Goal: Task Accomplishment & Management: Use online tool/utility

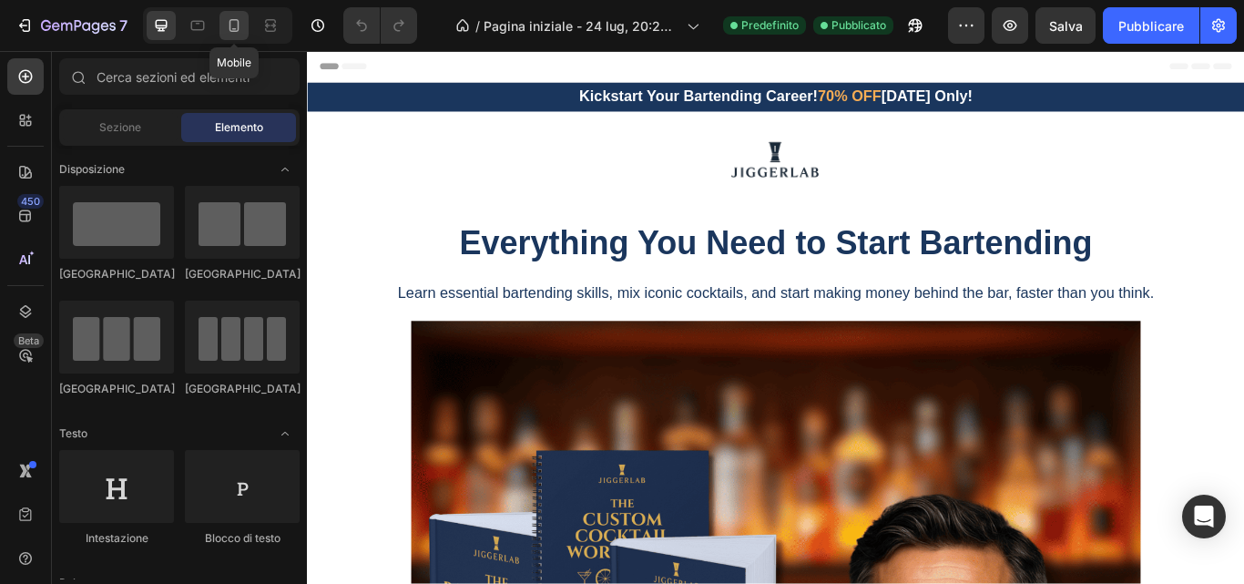
click at [236, 27] on icon at bounding box center [234, 25] width 18 height 18
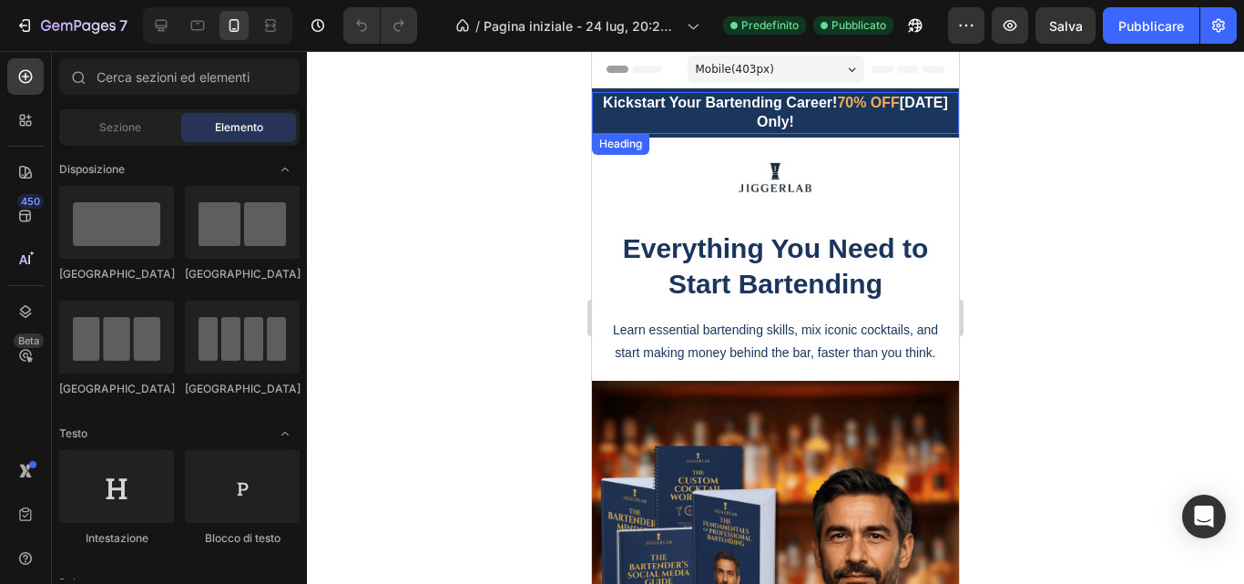
click at [886, 106] on strong "70% OFF" at bounding box center [868, 102] width 62 height 15
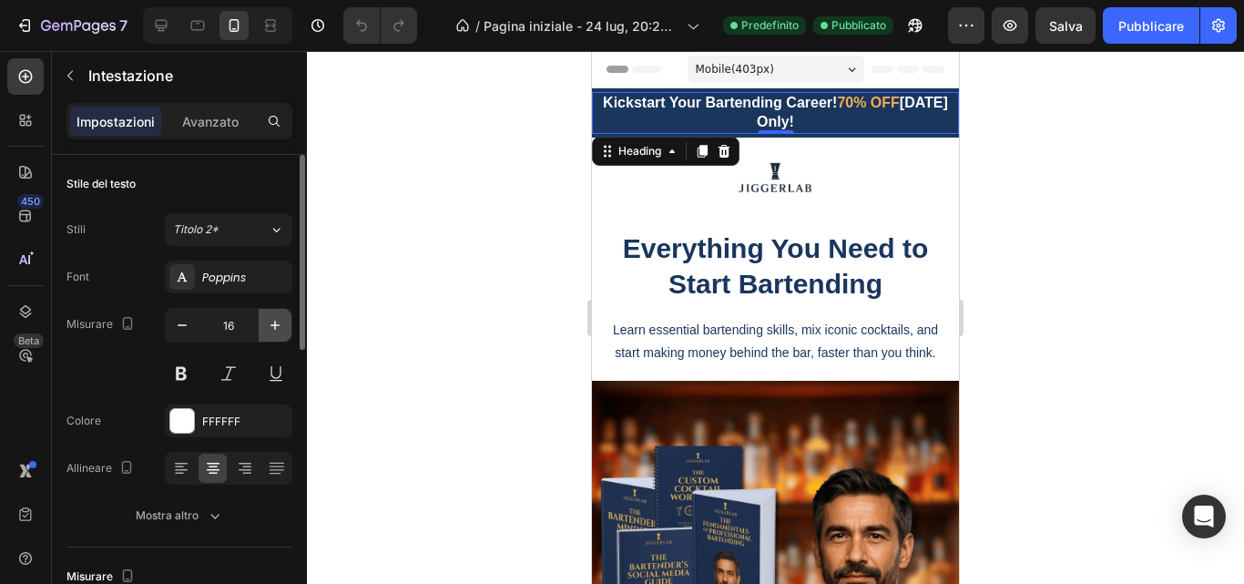
click at [272, 327] on icon "button" at bounding box center [275, 325] width 18 height 18
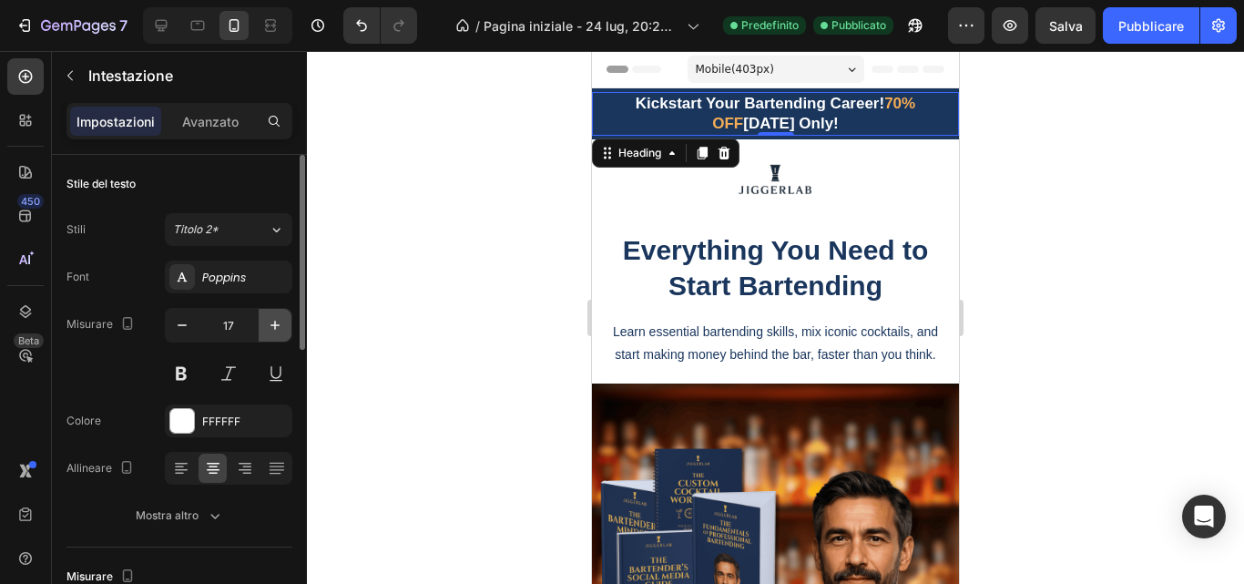
click at [272, 327] on icon "button" at bounding box center [275, 325] width 18 height 18
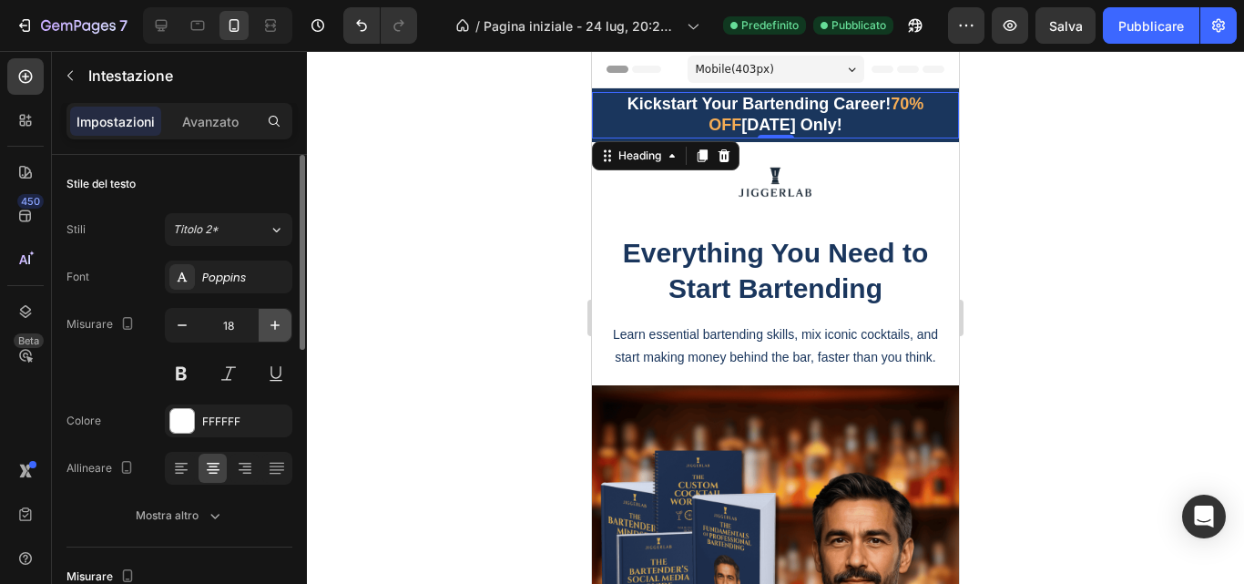
click at [272, 327] on icon "button" at bounding box center [275, 325] width 18 height 18
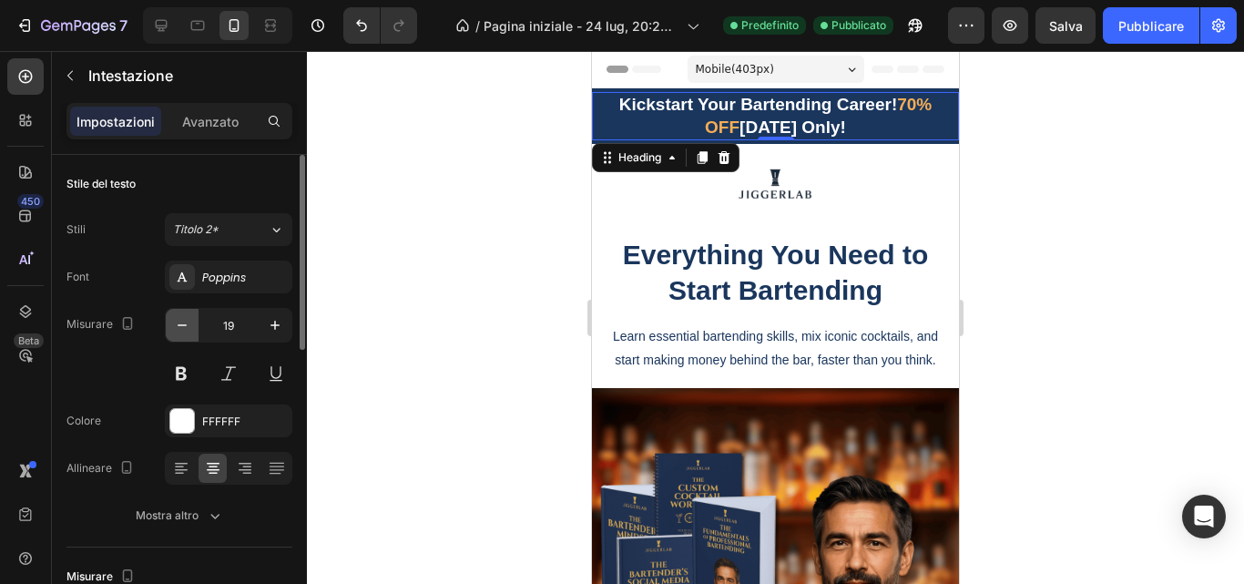
click at [182, 320] on icon "button" at bounding box center [182, 325] width 18 height 18
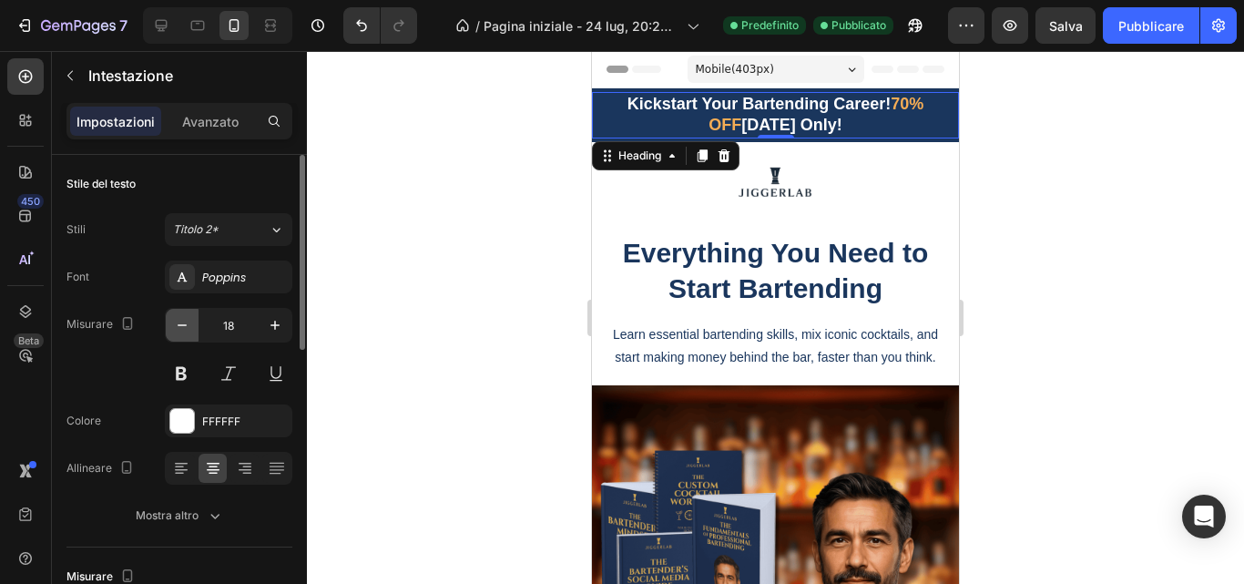
click at [182, 320] on icon "button" at bounding box center [182, 325] width 18 height 18
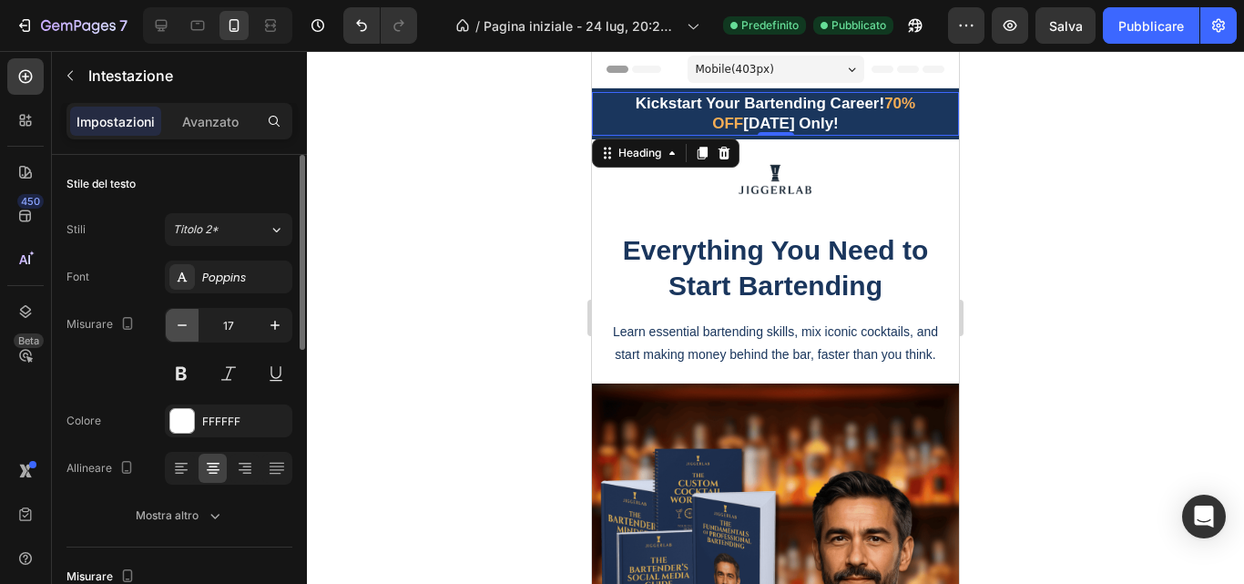
click at [182, 320] on icon "button" at bounding box center [182, 325] width 18 height 18
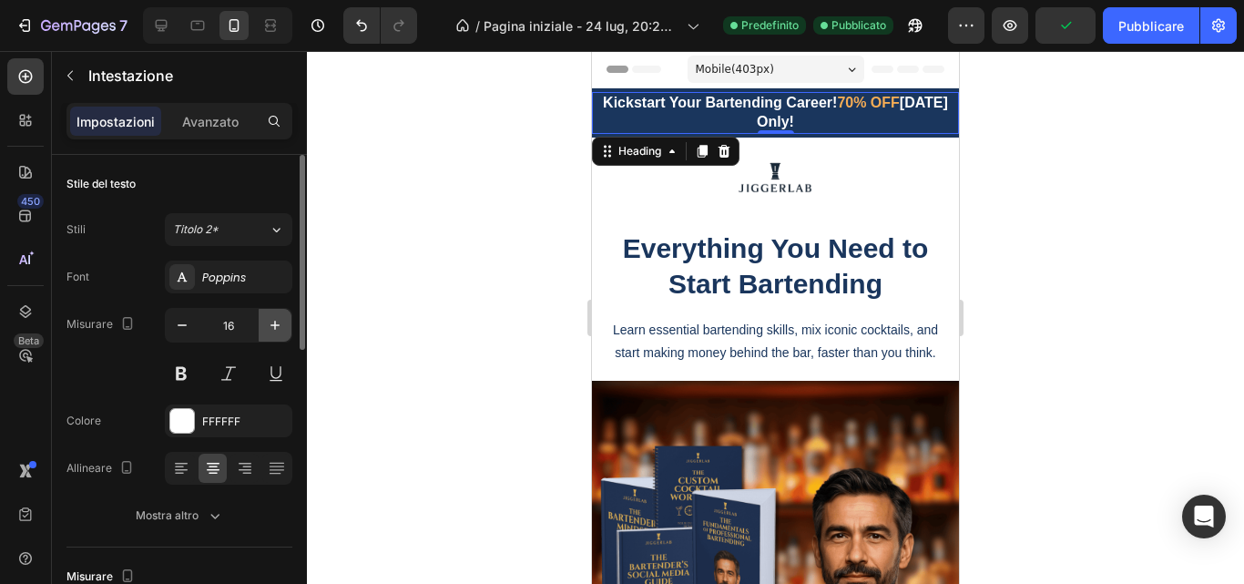
click at [274, 330] on icon "button" at bounding box center [275, 325] width 18 height 18
type input "17"
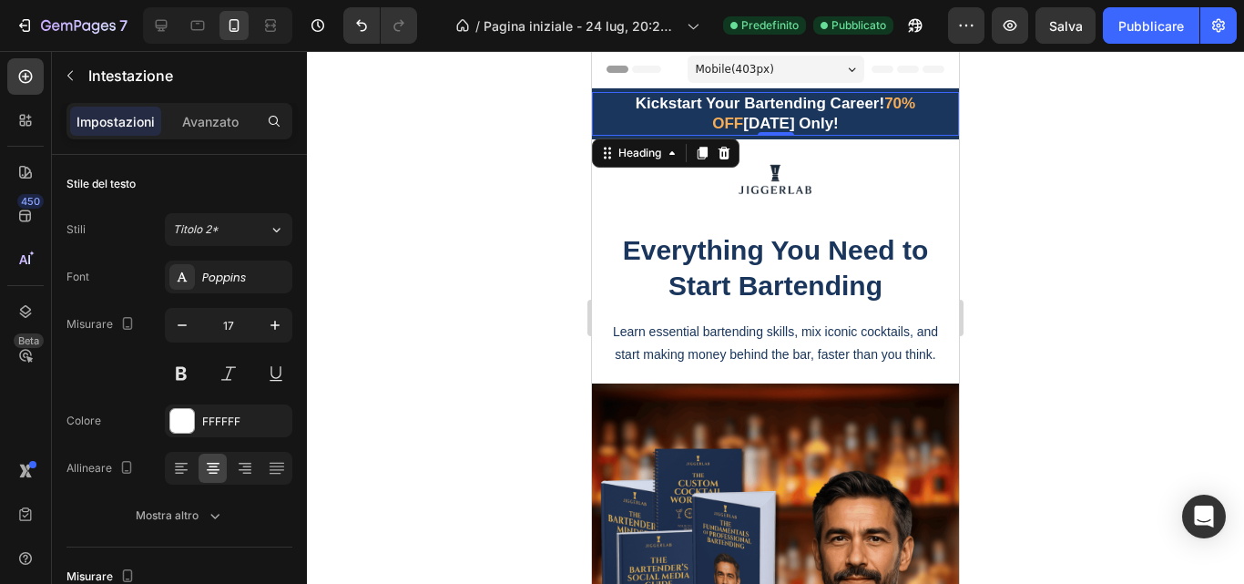
click at [480, 273] on div at bounding box center [775, 317] width 937 height 533
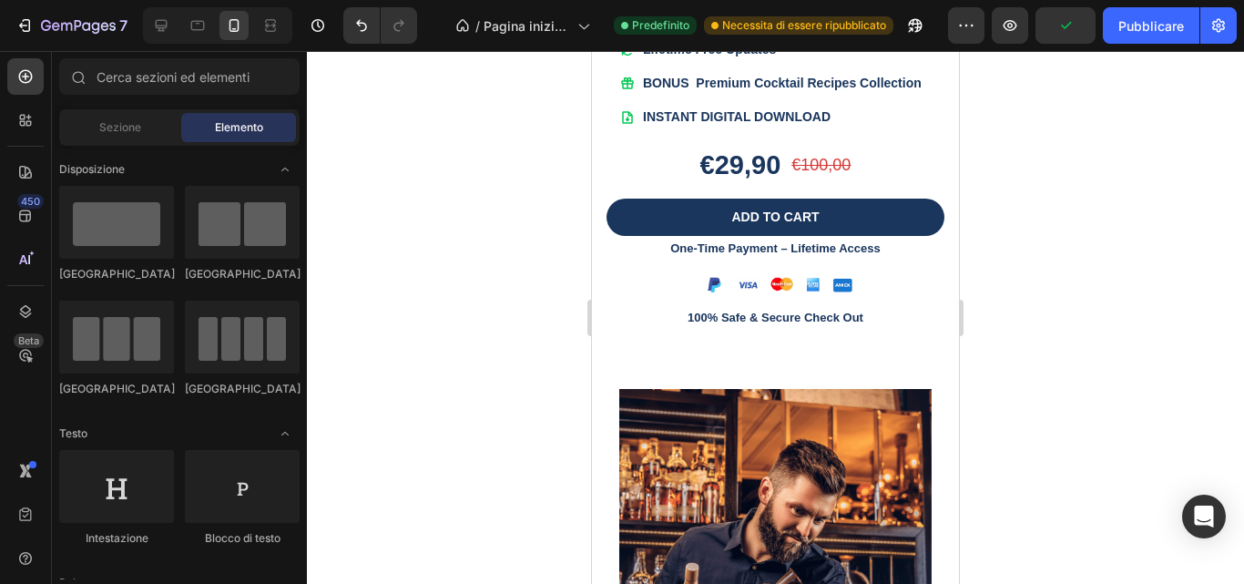
scroll to position [2276, 0]
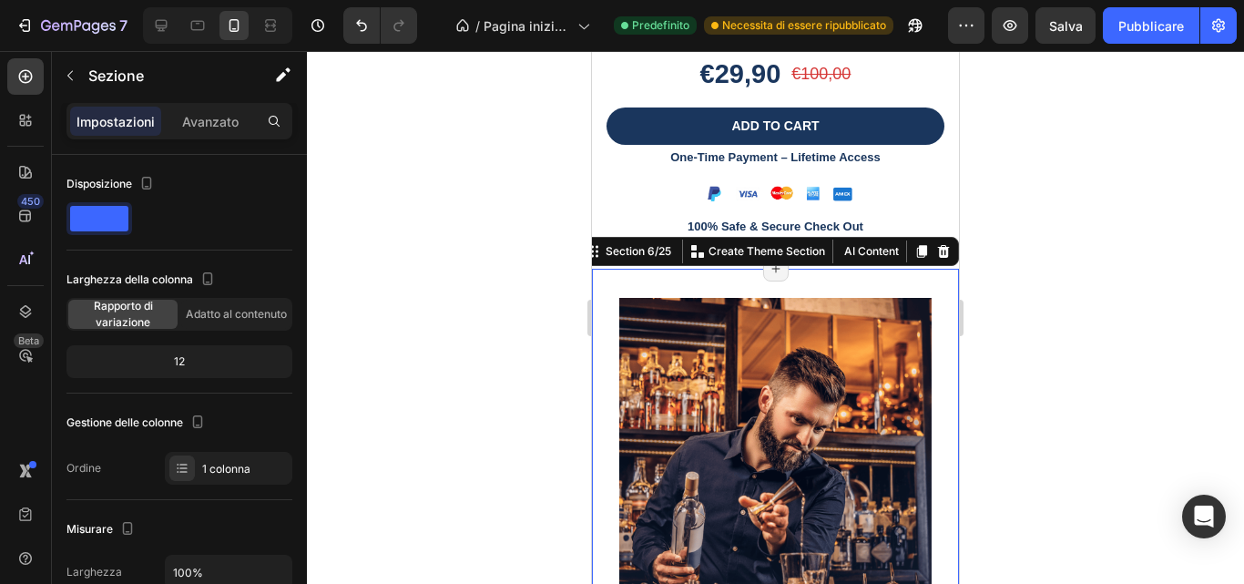
click at [1141, 266] on div at bounding box center [775, 317] width 937 height 533
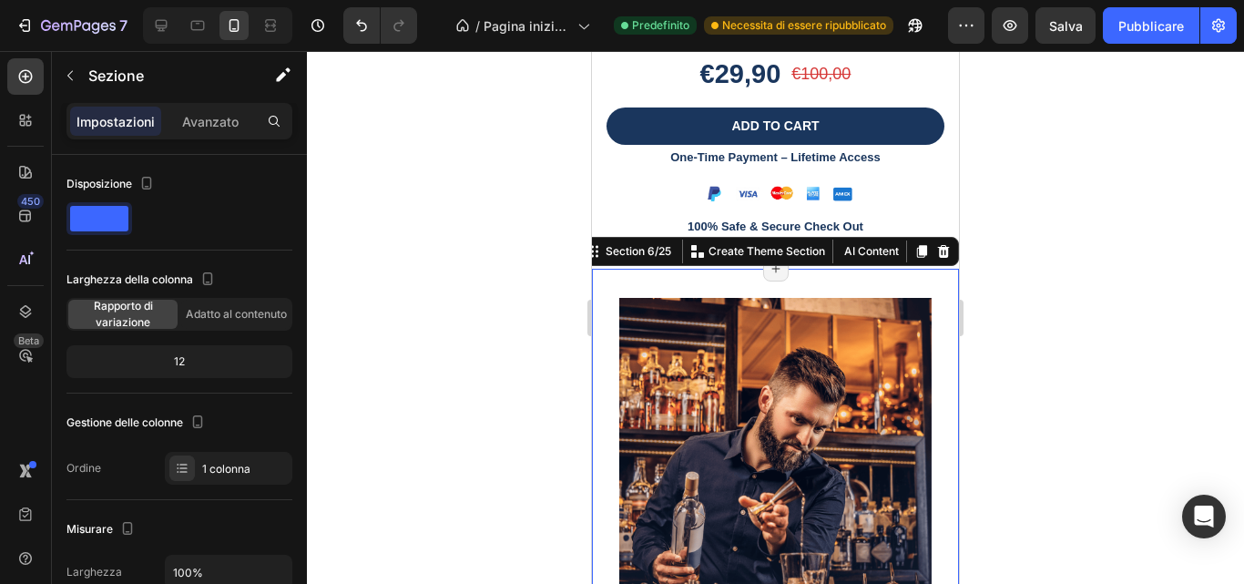
click at [524, 248] on div at bounding box center [775, 317] width 937 height 533
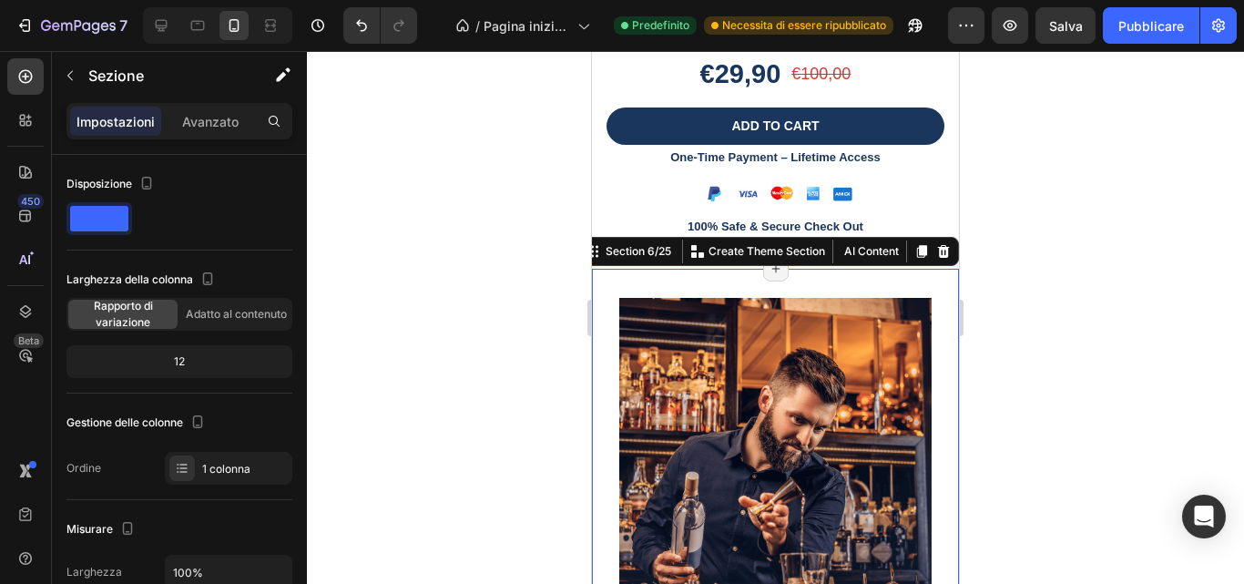
click at [1024, 359] on div at bounding box center [775, 317] width 937 height 533
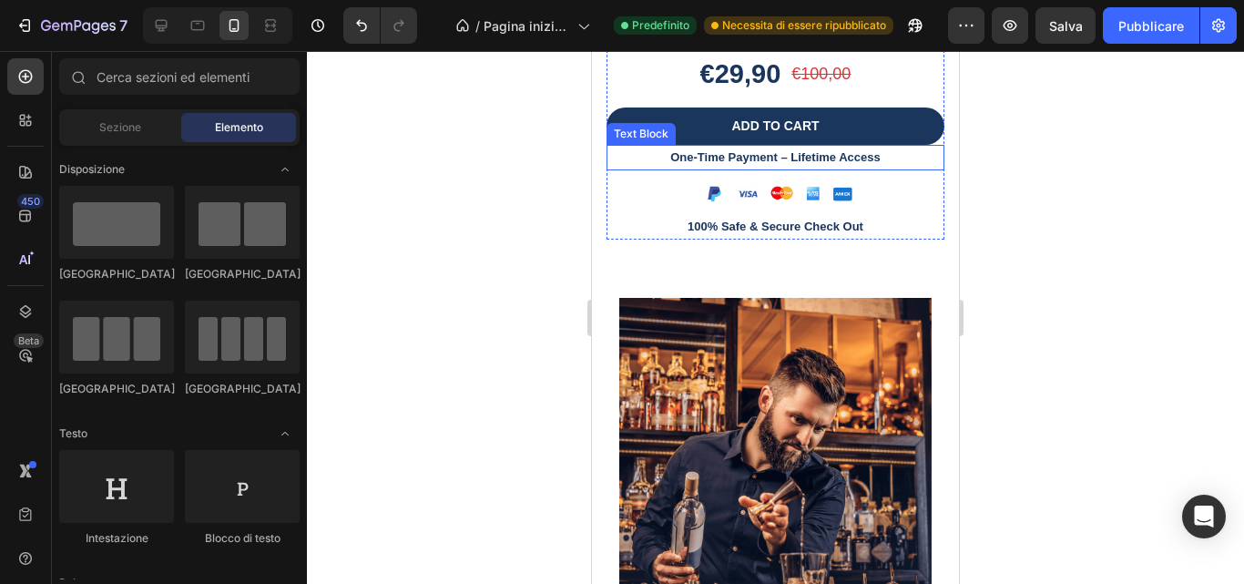
click at [784, 168] on p "One-Time Payment – Lifetime Access" at bounding box center [775, 157] width 334 height 21
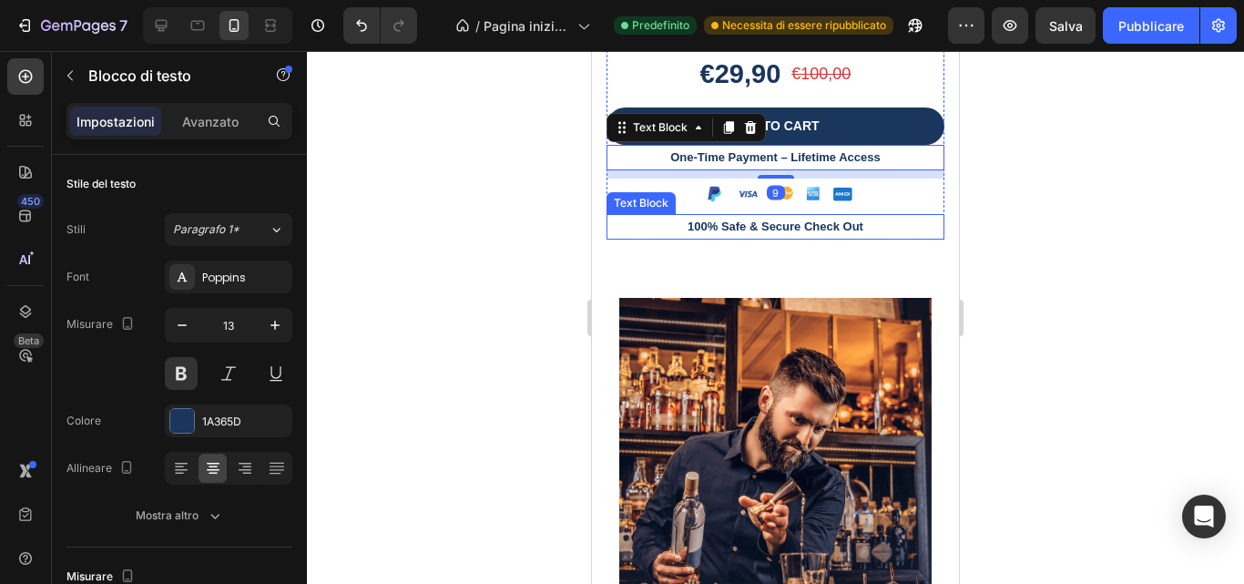
click at [779, 237] on p "100% Safe & Secure Check Out" at bounding box center [775, 226] width 334 height 21
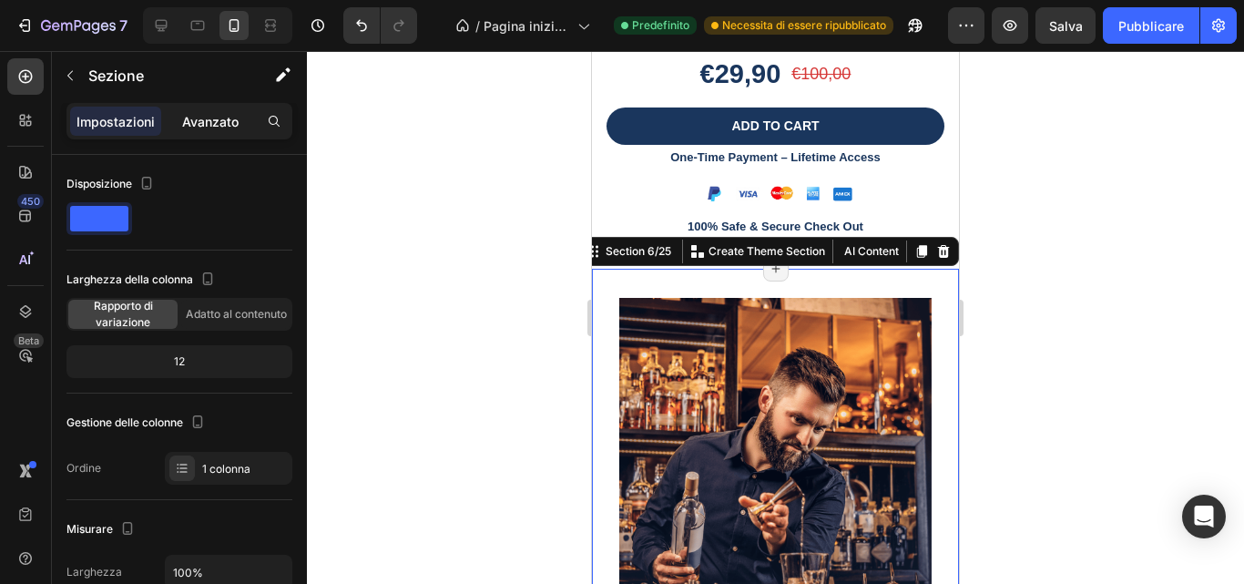
click at [200, 127] on font "Avanzato" at bounding box center [210, 121] width 56 height 15
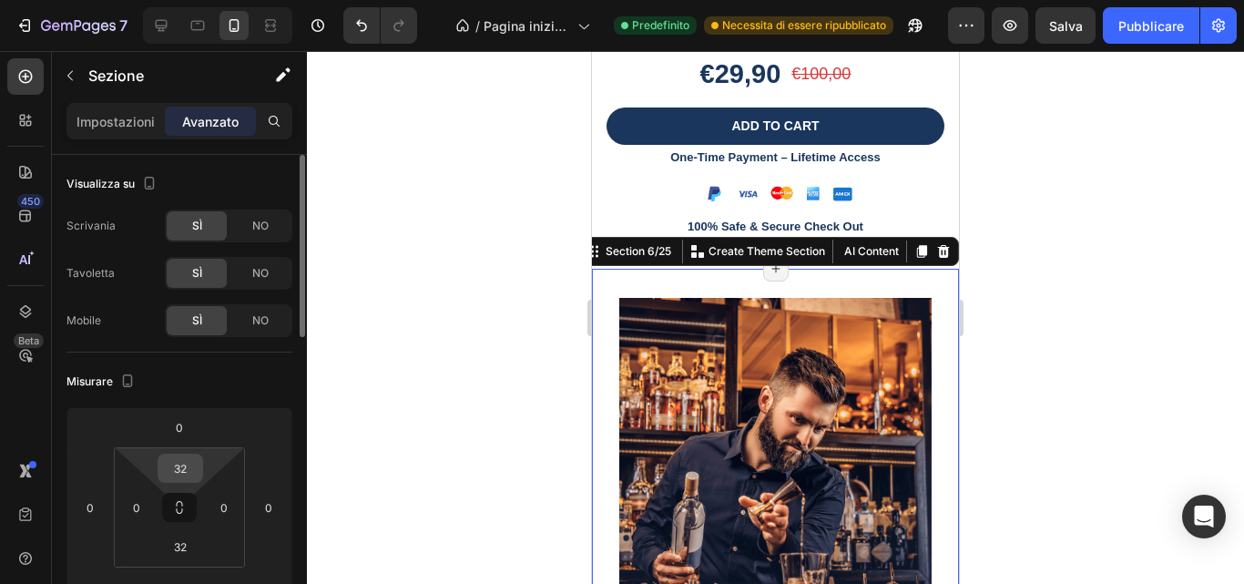
click at [190, 465] on input "32" at bounding box center [180, 467] width 36 height 27
type input "0"
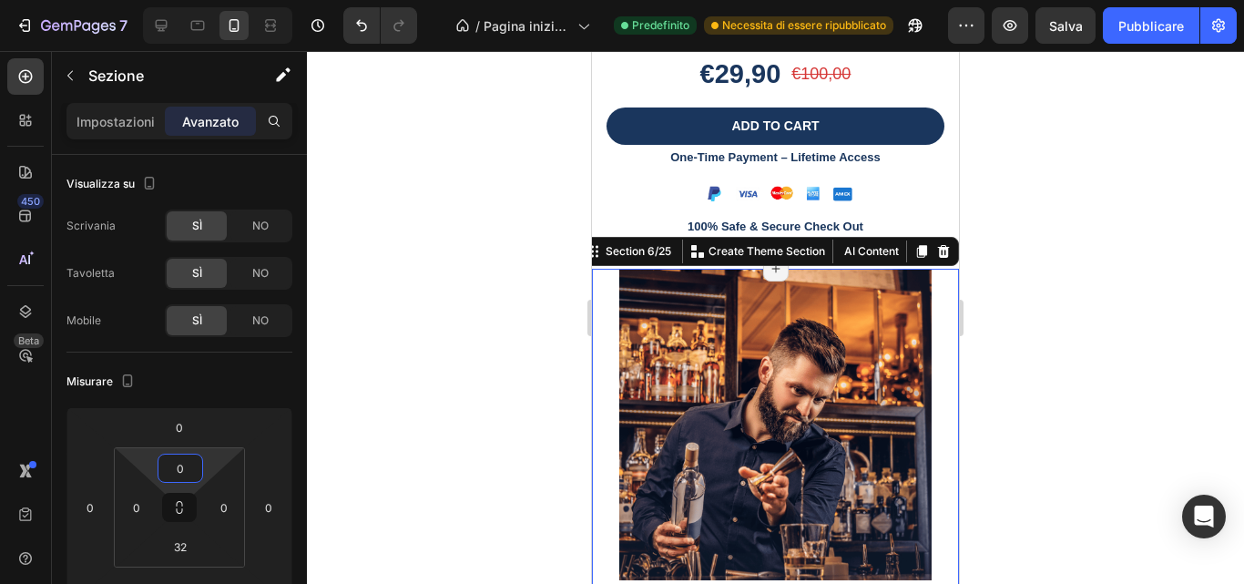
click at [992, 366] on div at bounding box center [775, 317] width 937 height 533
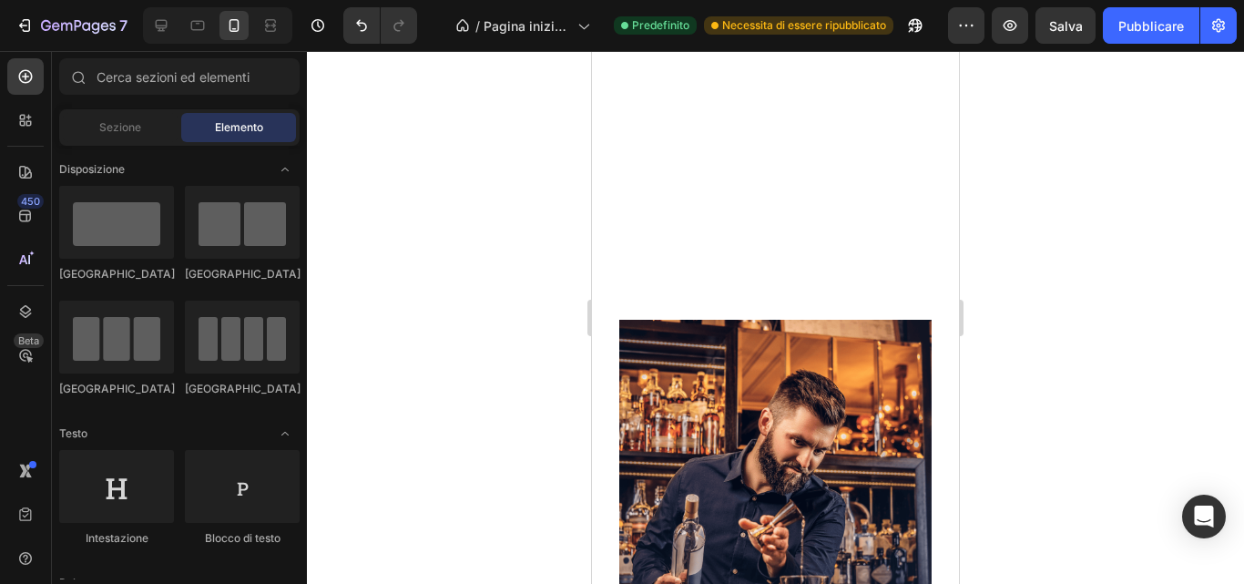
scroll to position [2640, 0]
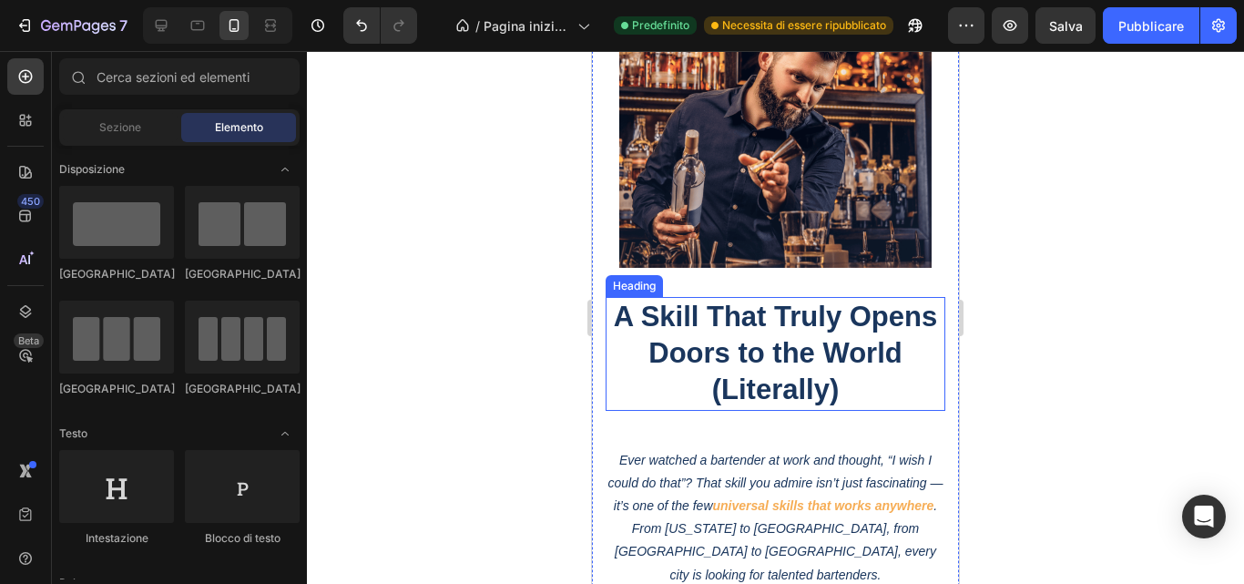
click at [755, 375] on h2 "A Skill That Truly Opens Doors to the World (Literally)" at bounding box center [775, 354] width 340 height 114
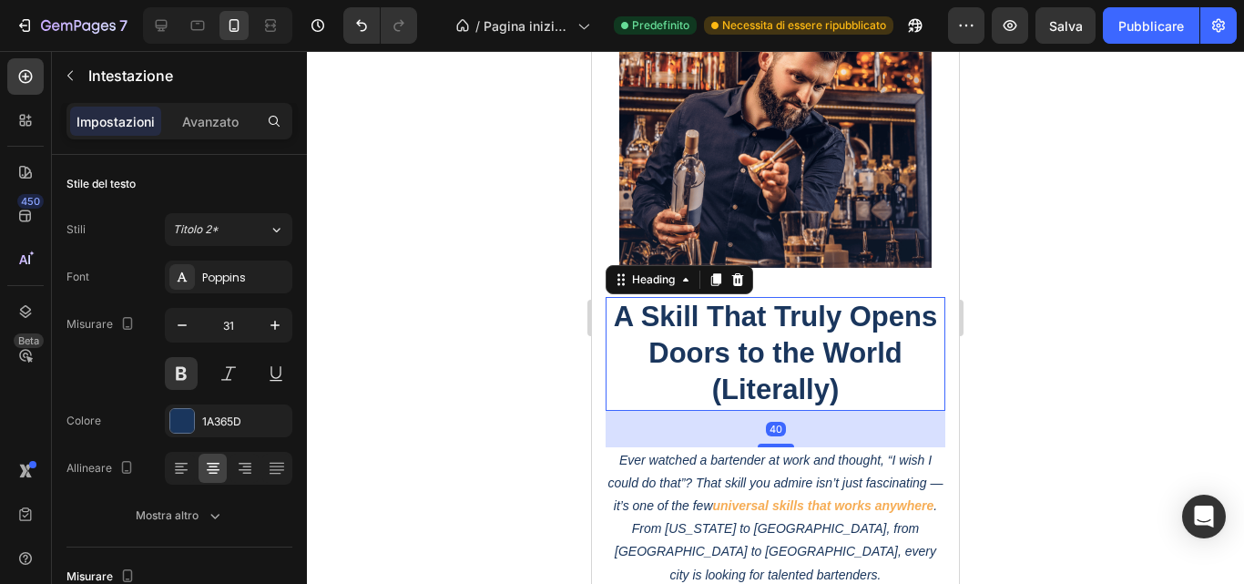
click at [755, 375] on h2 "A Skill That Truly Opens Doors to the World (Literally)" at bounding box center [775, 354] width 340 height 114
click at [755, 375] on p "A Skill That Truly Opens Doors to the World (Literally)" at bounding box center [775, 354] width 336 height 110
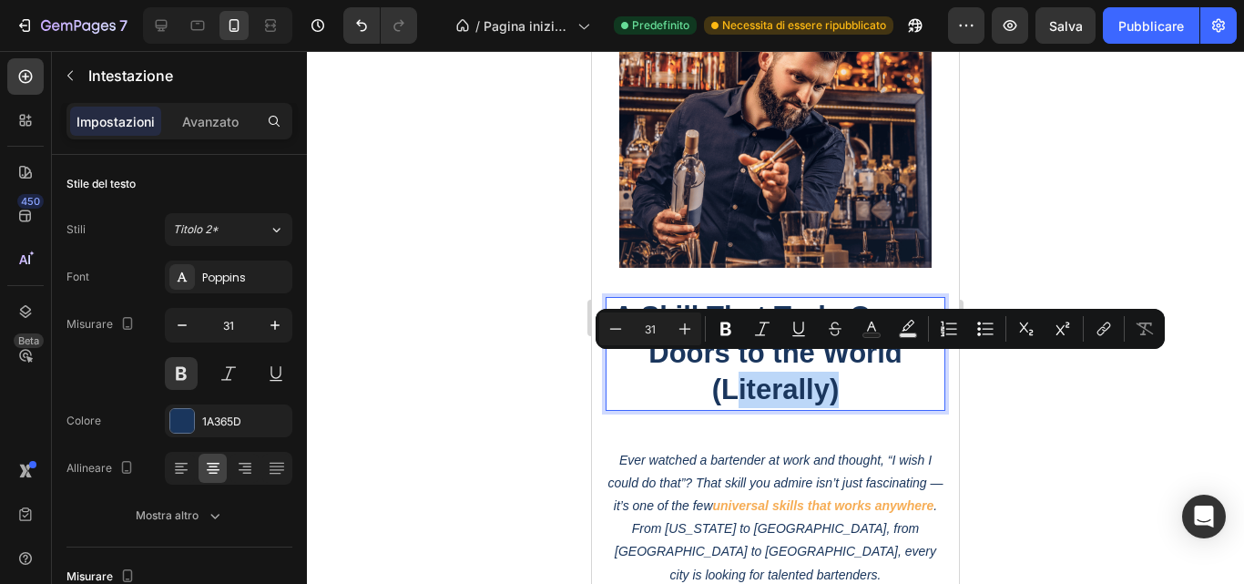
click at [757, 379] on p "A Skill That Truly Opens Doors to the World (Literally)" at bounding box center [775, 354] width 336 height 110
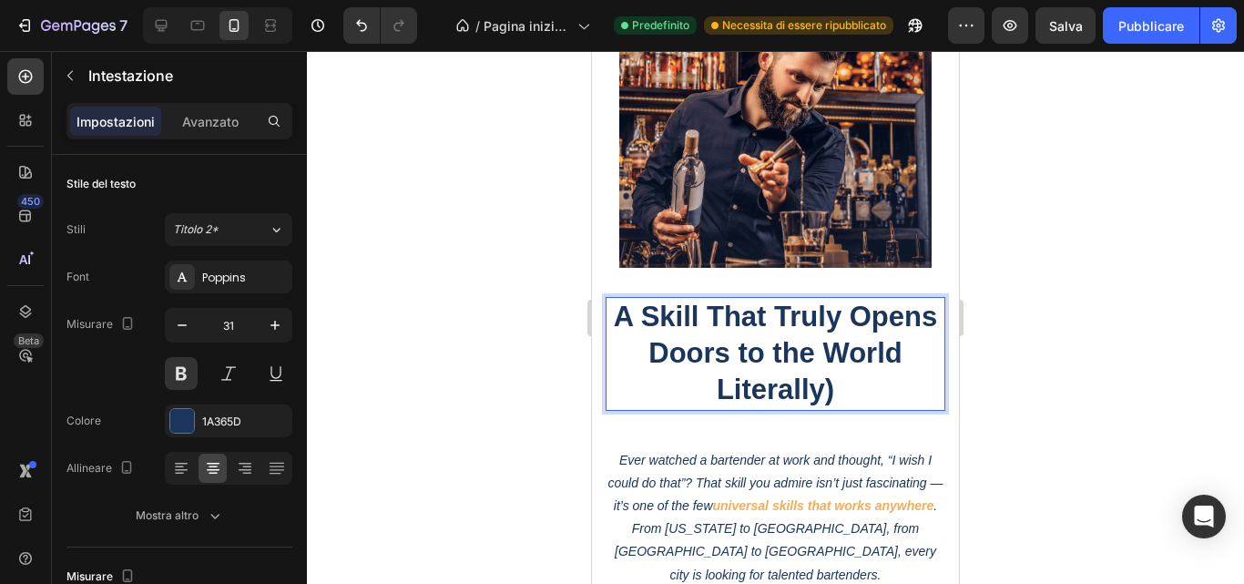
click at [883, 374] on p "A Skill That Truly Opens Doors to the World Literally)" at bounding box center [775, 354] width 336 height 110
click at [755, 373] on p "A Skill That Truly Opens Doors to the World Literally" at bounding box center [775, 354] width 336 height 110
click at [1156, 284] on div at bounding box center [775, 317] width 937 height 533
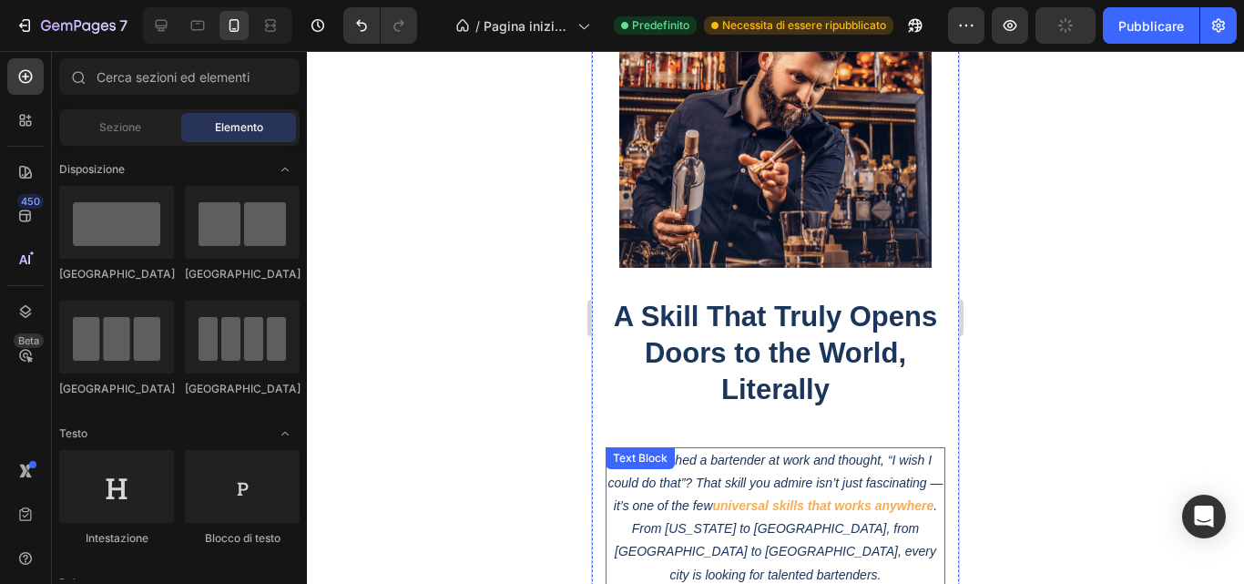
scroll to position [3096, 0]
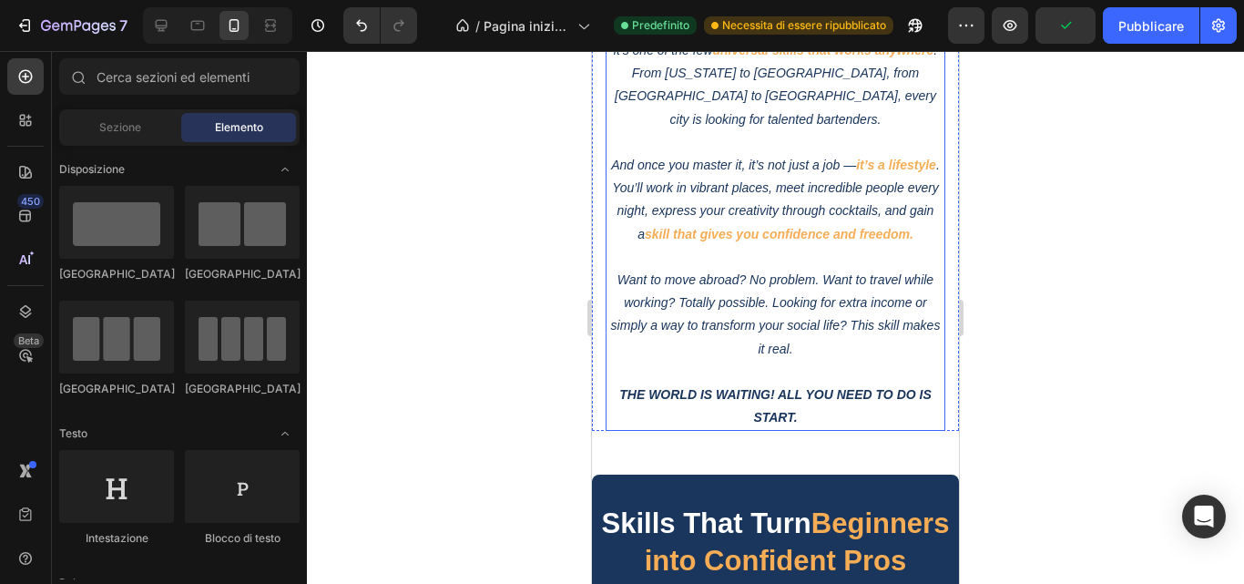
click at [769, 402] on strong "THE WORLD IS WAITING! ALL YOU NEED TO DO IS START." at bounding box center [775, 405] width 312 height 37
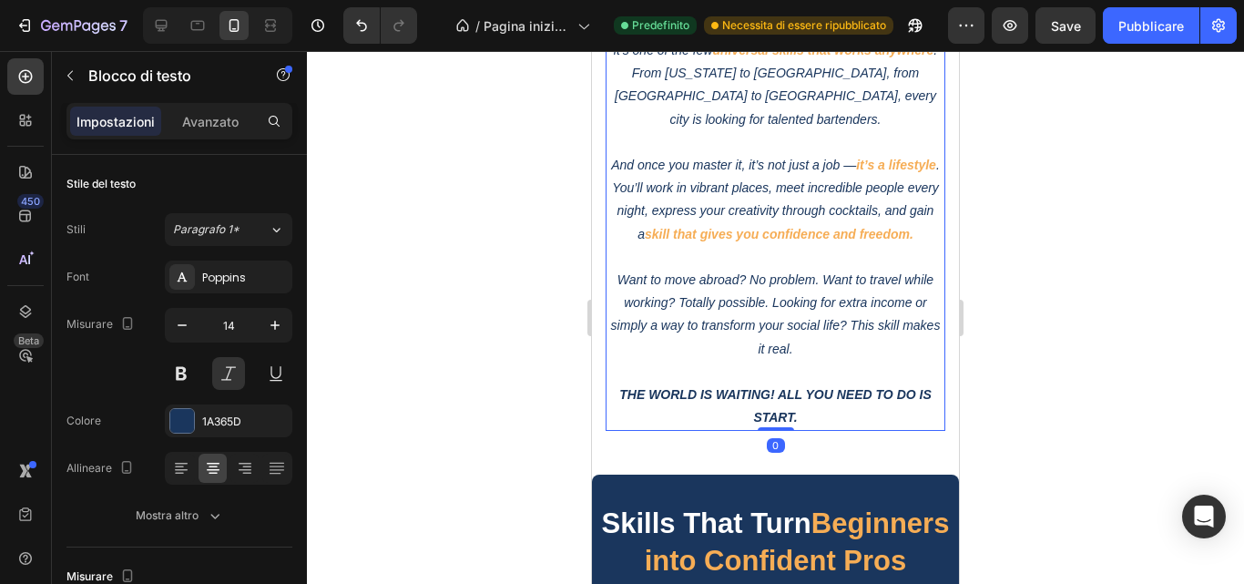
click at [758, 406] on strong "THE WORLD IS WAITING! ALL YOU NEED TO DO IS START." at bounding box center [775, 405] width 312 height 37
click at [628, 394] on strong "THE WORLD IS WAITING! ALL YOU NEED TO DO IS START." at bounding box center [775, 405] width 312 height 37
click at [624, 402] on strong "THE WORLD IS WAITING! ALL YOU NEED TO DO IS START." at bounding box center [775, 405] width 312 height 37
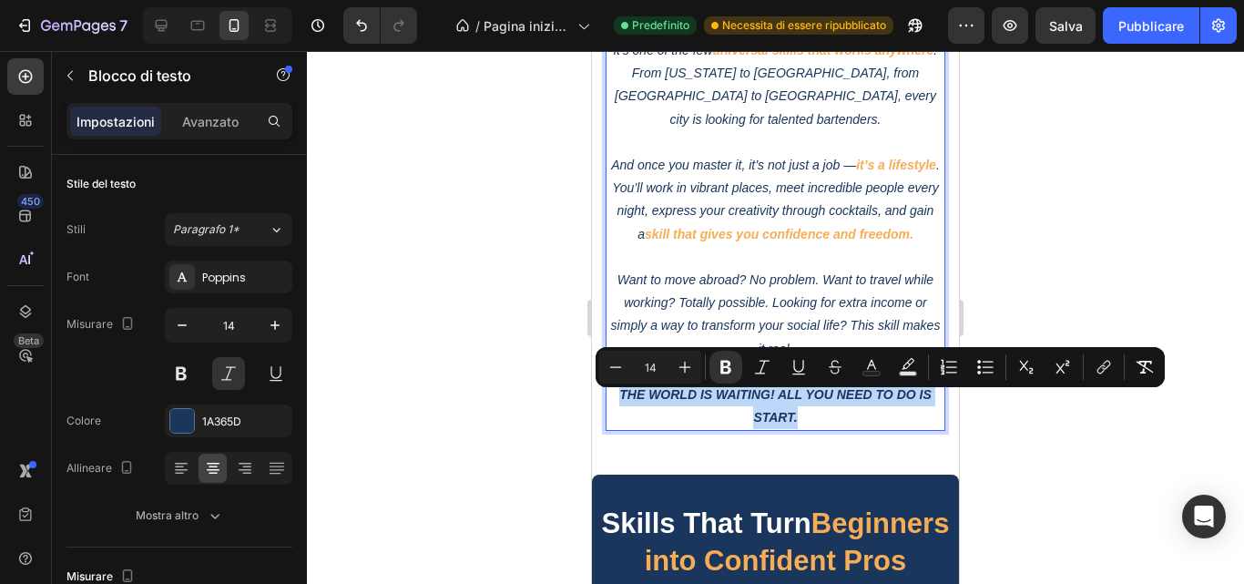
drag, startPoint x: 621, startPoint y: 402, endPoint x: 790, endPoint y: 425, distance: 170.9
click at [790, 425] on p "THE WORLD IS WAITING! ALL YOU NEED TO DO IS START." at bounding box center [775, 406] width 336 height 46
click at [772, 369] on button "Italic" at bounding box center [762, 367] width 33 height 33
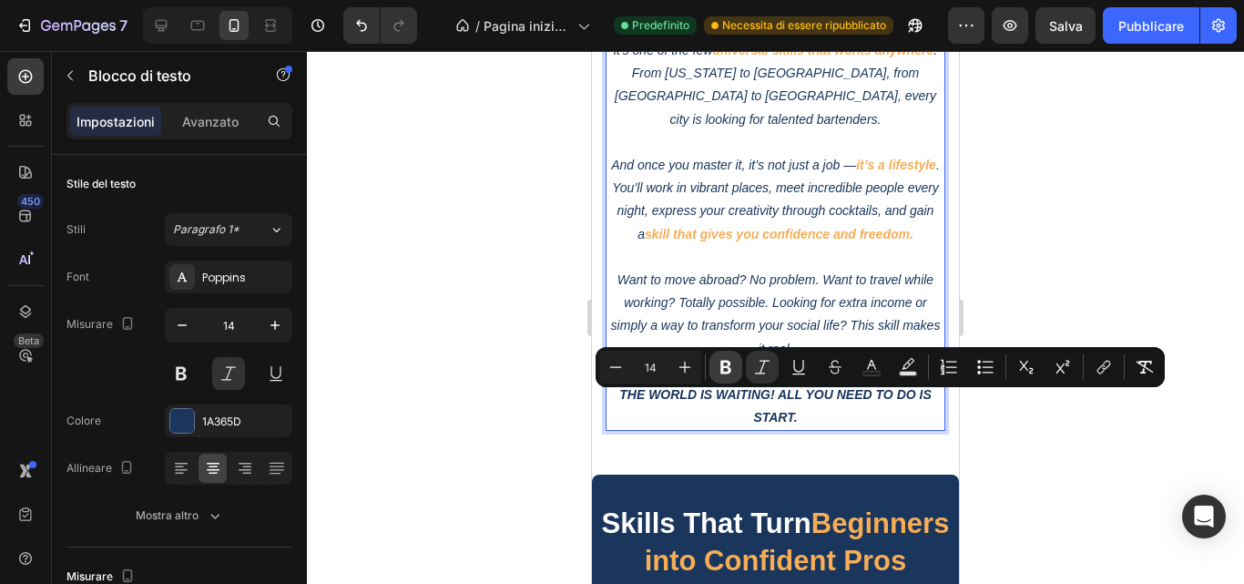
click at [724, 367] on icon "Barra degli strumenti contestuale dell'editor" at bounding box center [725, 368] width 11 height 14
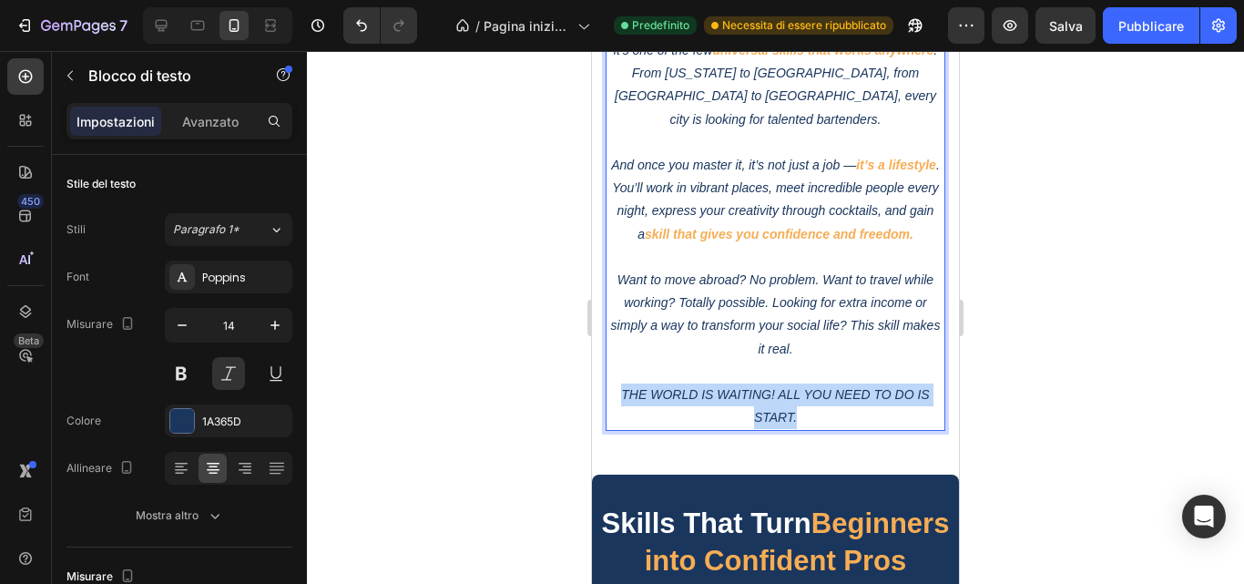
drag, startPoint x: 626, startPoint y: 406, endPoint x: 790, endPoint y: 423, distance: 164.8
click at [790, 423] on p "THE WORLD IS WAITING! ALL YOU NEED TO DO IS START." at bounding box center [775, 406] width 336 height 46
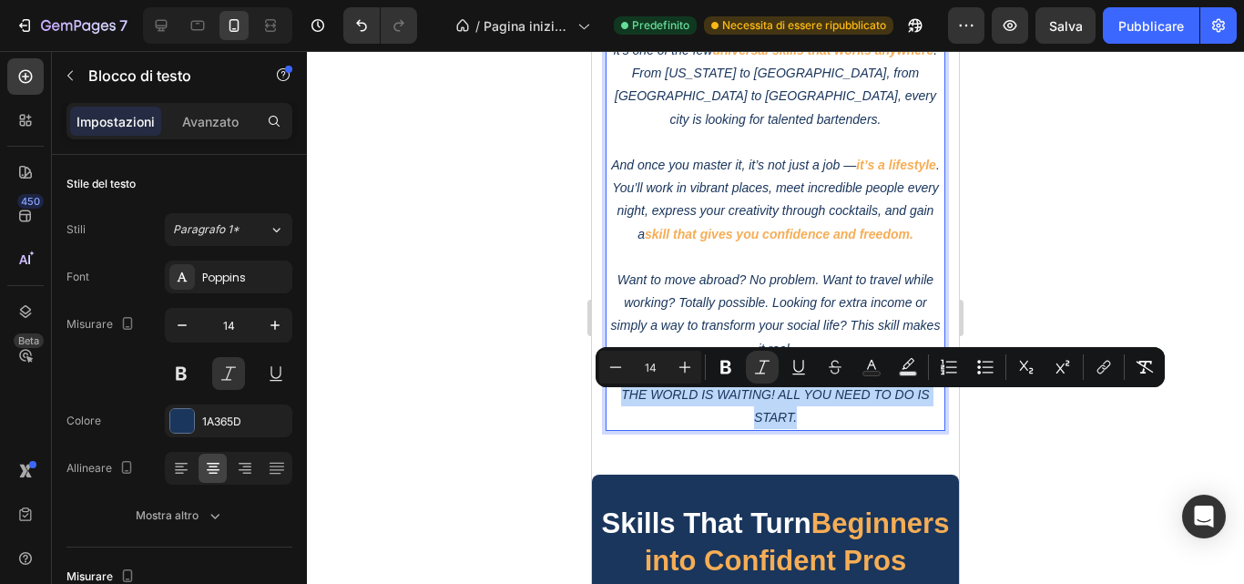
click at [890, 418] on p "THE WORLD IS WAITING! ALL YOU NEED TO DO IS START." at bounding box center [775, 406] width 336 height 46
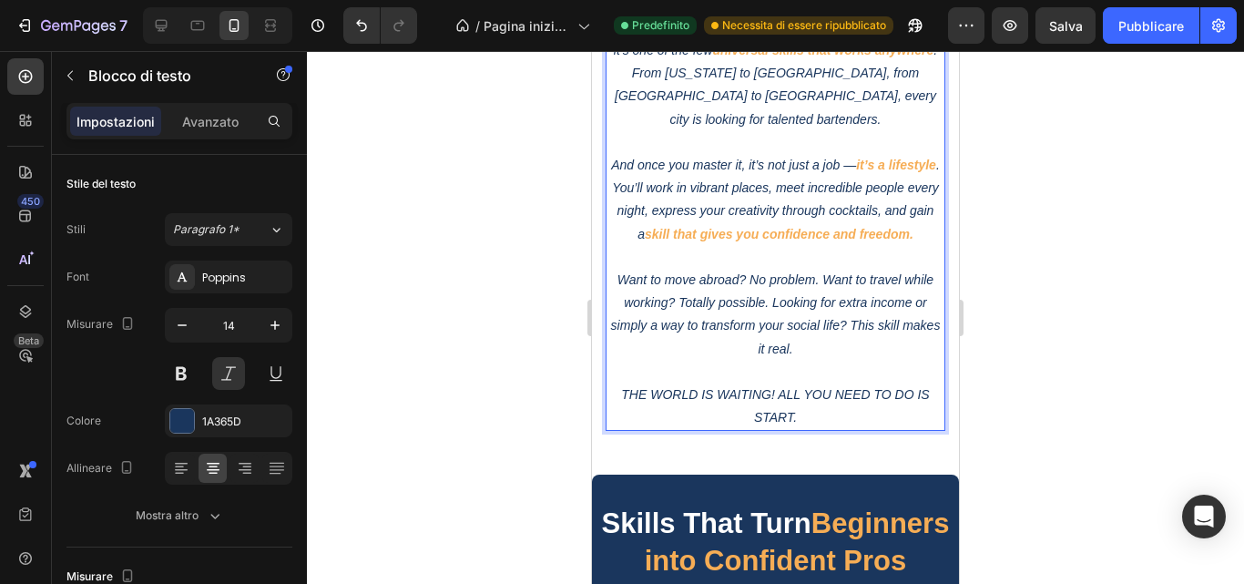
click at [693, 402] on icon "THE WORLD IS WAITING! ALL YOU NEED TO DO IS START." at bounding box center [775, 405] width 308 height 37
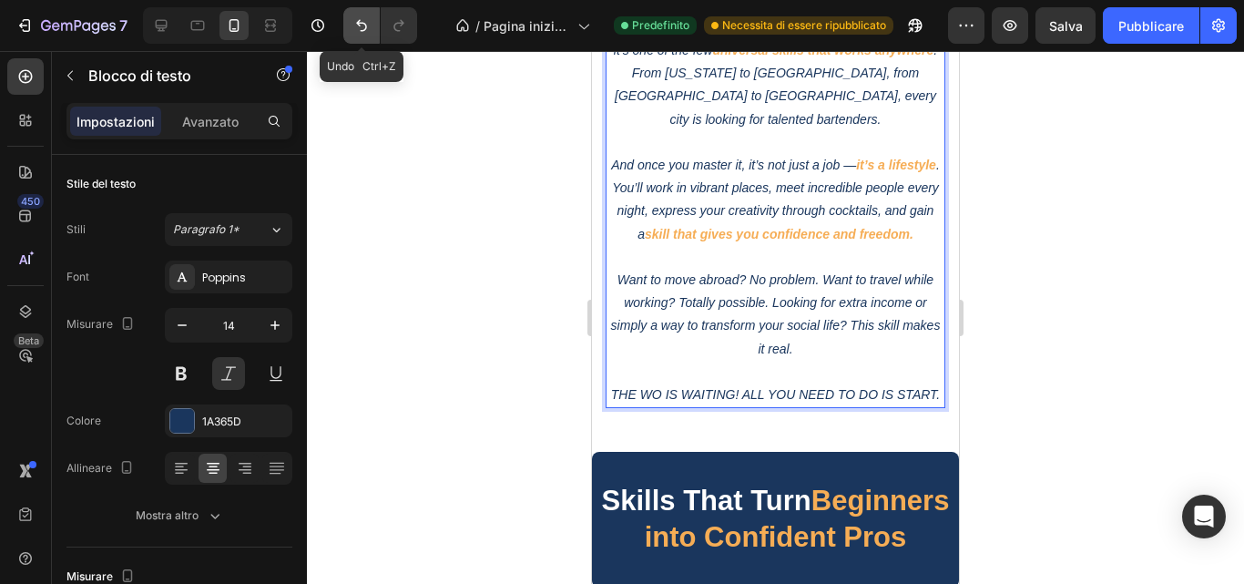
click at [361, 16] on icon "Annulla/Ripristina" at bounding box center [361, 25] width 18 height 18
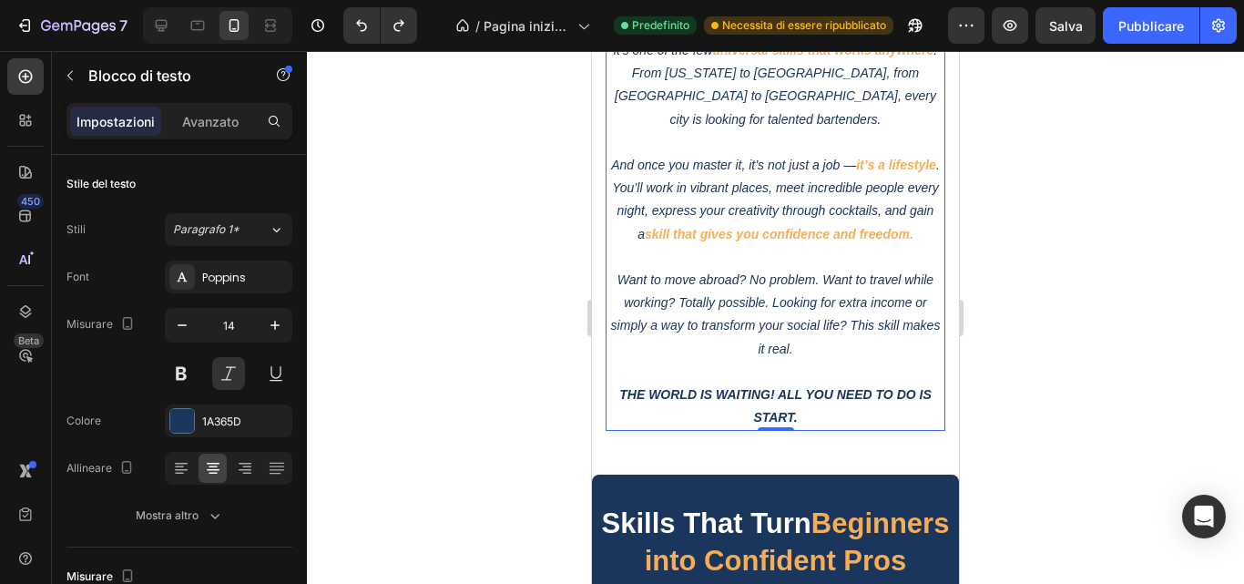
click at [1150, 371] on div at bounding box center [775, 317] width 937 height 533
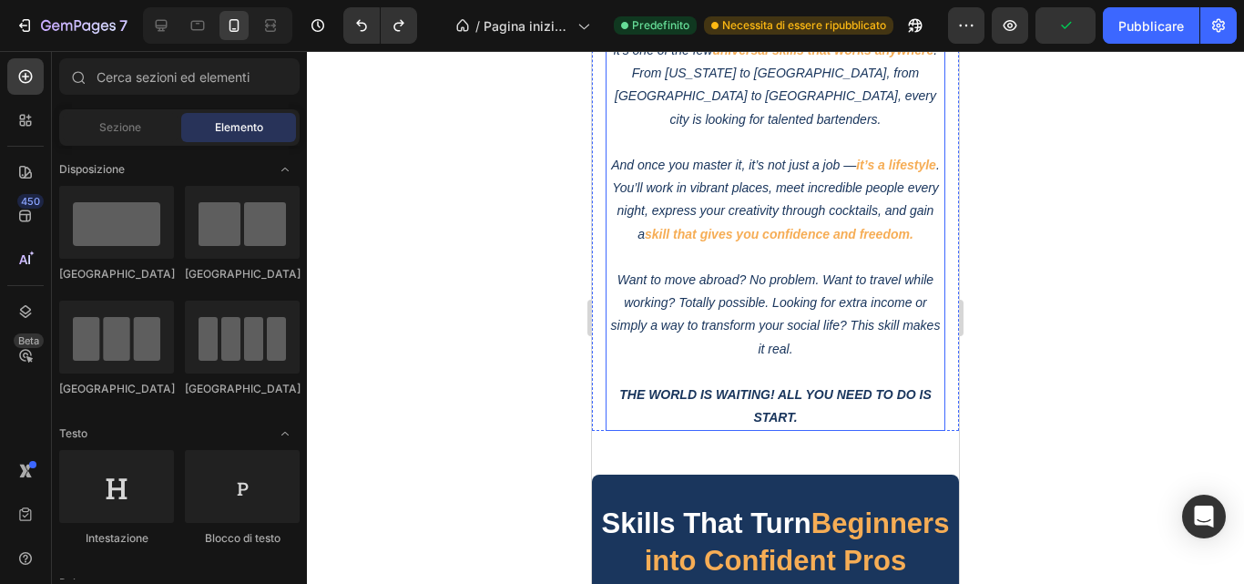
click at [646, 405] on strong "THE WORLD IS WAITING! ALL YOU NEED TO DO IS START." at bounding box center [775, 405] width 312 height 37
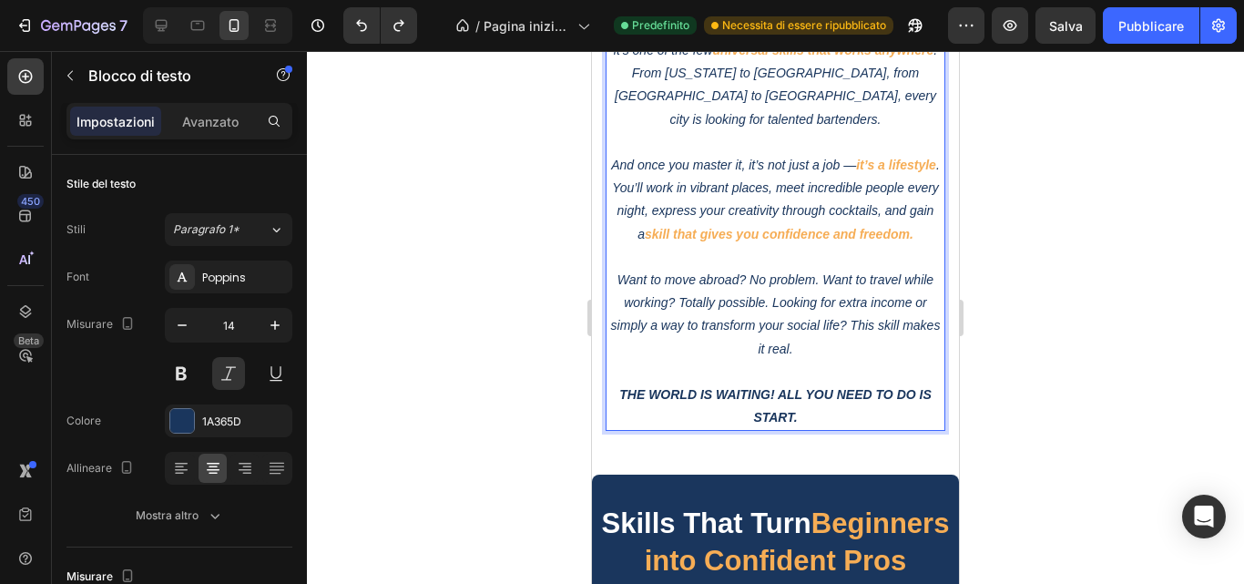
click at [643, 403] on strong "THE WORLD IS WAITING! ALL YOU NEED TO DO IS START." at bounding box center [775, 405] width 312 height 37
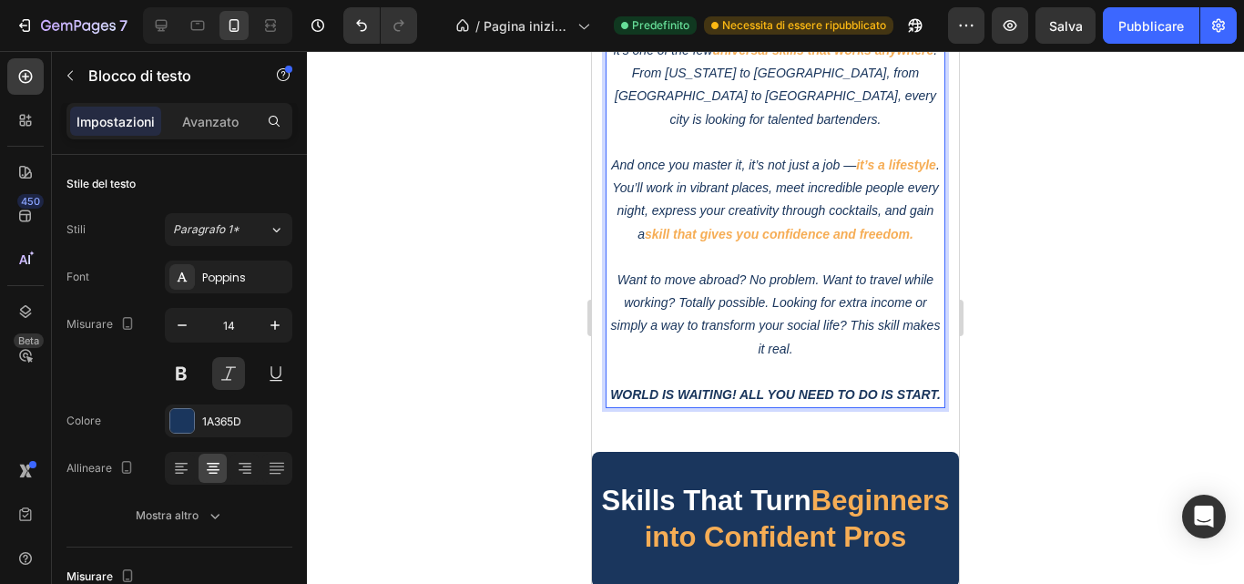
click at [614, 402] on strong "WORLD IS WAITING! ALL YOU NEED TO DO IS START." at bounding box center [775, 394] width 330 height 15
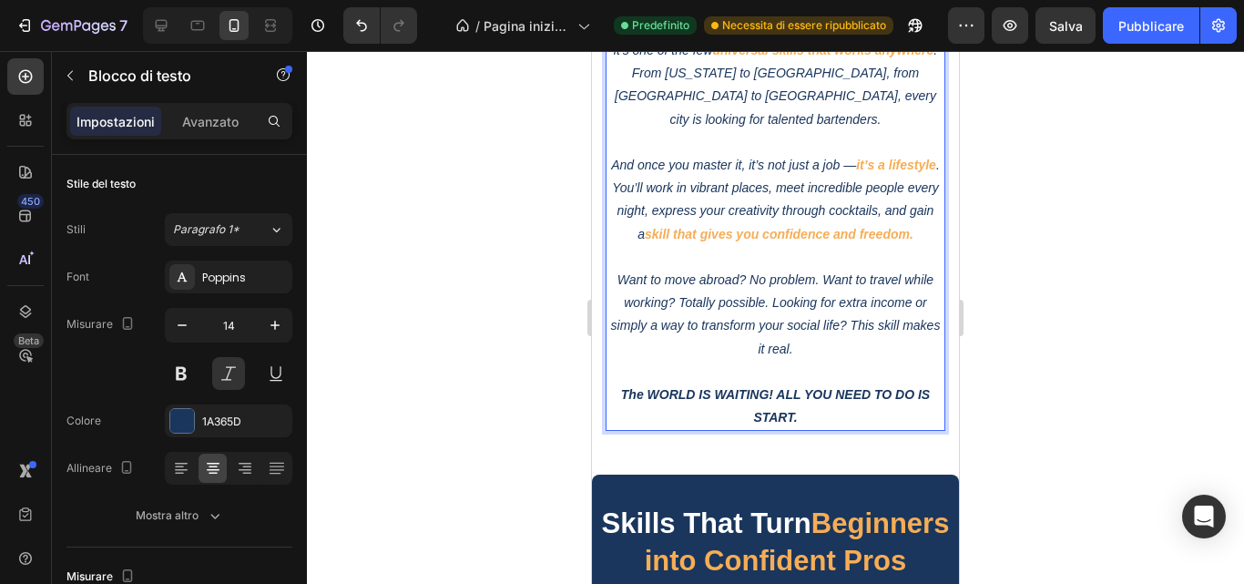
click at [690, 407] on strong "The WORLD IS WAITING! ALL YOU NEED TO DO IS START." at bounding box center [775, 405] width 309 height 37
click at [504, 298] on div at bounding box center [775, 317] width 937 height 533
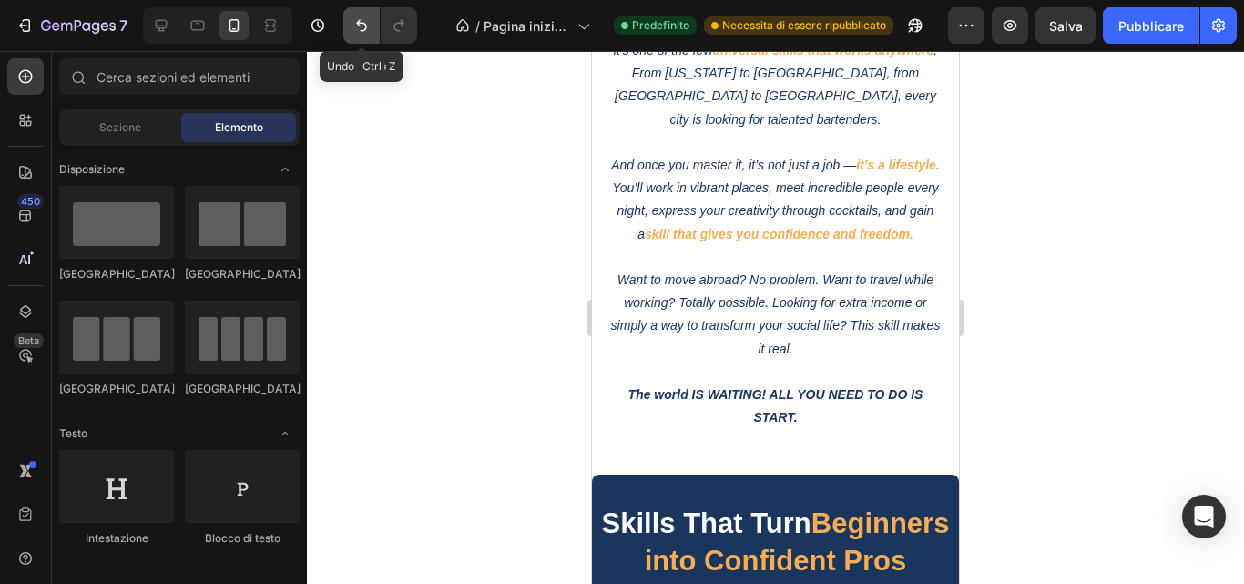
click at [354, 28] on icon "Annulla/Ripristina" at bounding box center [361, 25] width 18 height 18
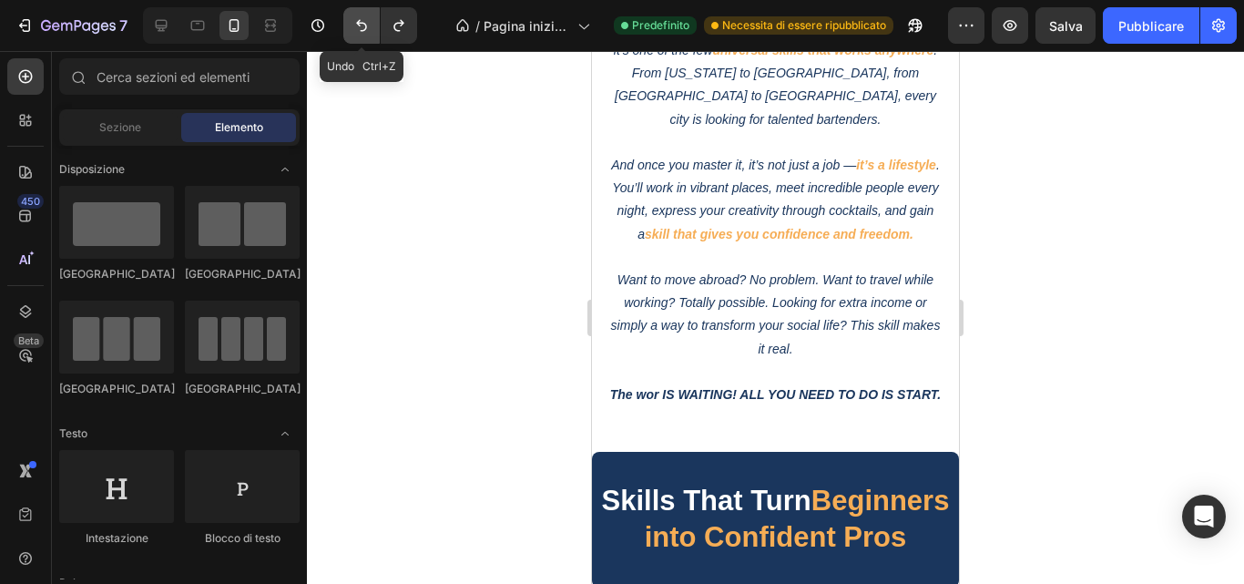
click at [354, 28] on icon "Annulla/Ripristina" at bounding box center [361, 25] width 18 height 18
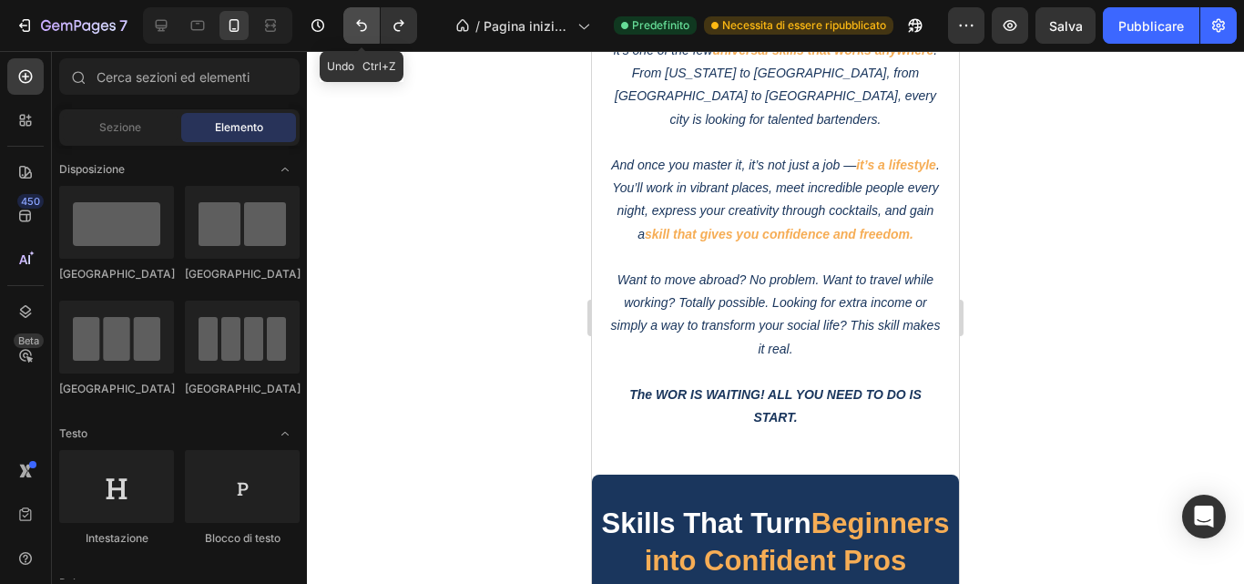
click at [354, 28] on icon "Annulla/Ripristina" at bounding box center [361, 25] width 18 height 18
click at [1136, 439] on div at bounding box center [775, 317] width 937 height 533
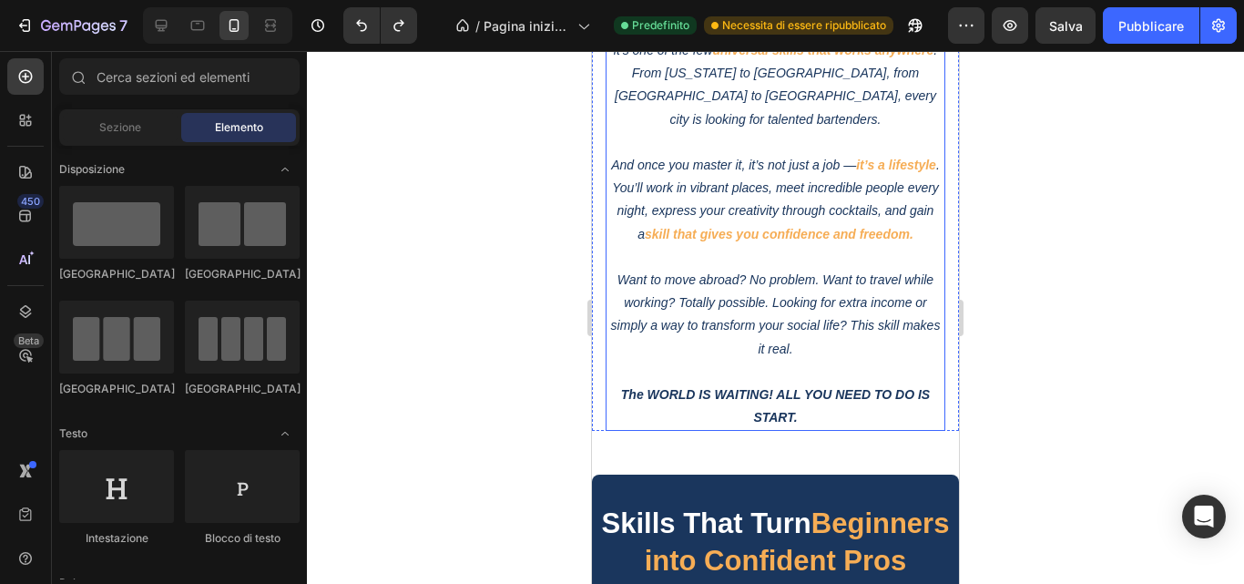
click at [693, 404] on strong "The WORLD IS WAITING! ALL YOU NEED TO DO IS START." at bounding box center [775, 405] width 309 height 37
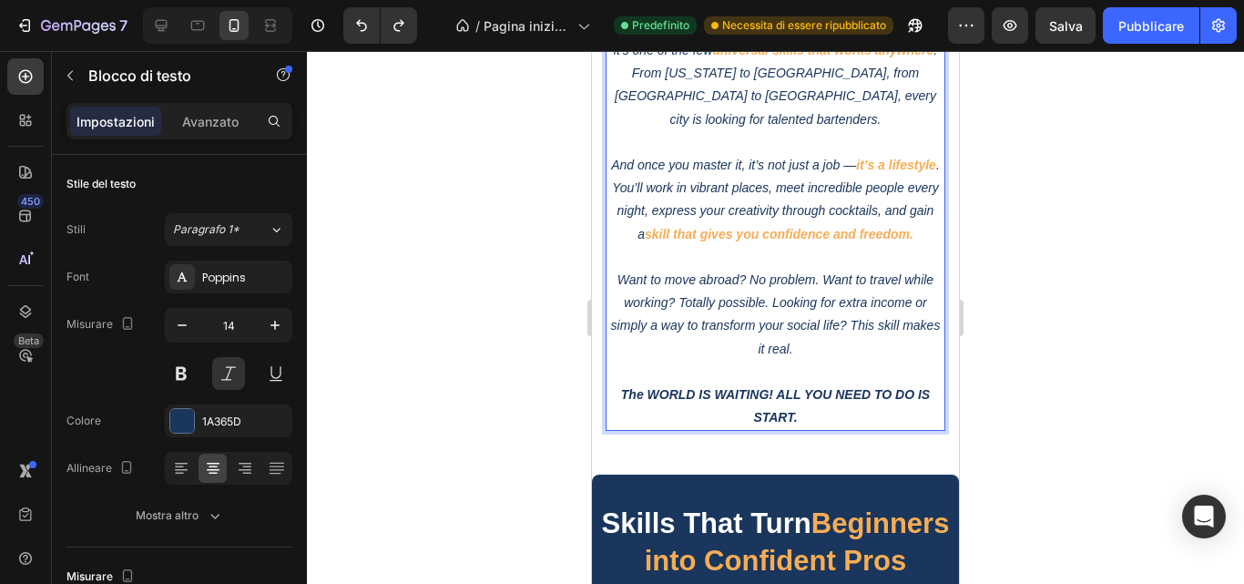
click at [693, 404] on strong "The WORLD IS WAITING! ALL YOU NEED TO DO IS START." at bounding box center [775, 405] width 309 height 37
click at [702, 404] on strong "The world IS WAITING! ALL YOU NEED TO DO IS START." at bounding box center [775, 405] width 295 height 37
click at [760, 410] on strong "The world is WAITING! ALL YOU NEED TO DO IS START." at bounding box center [774, 405] width 293 height 37
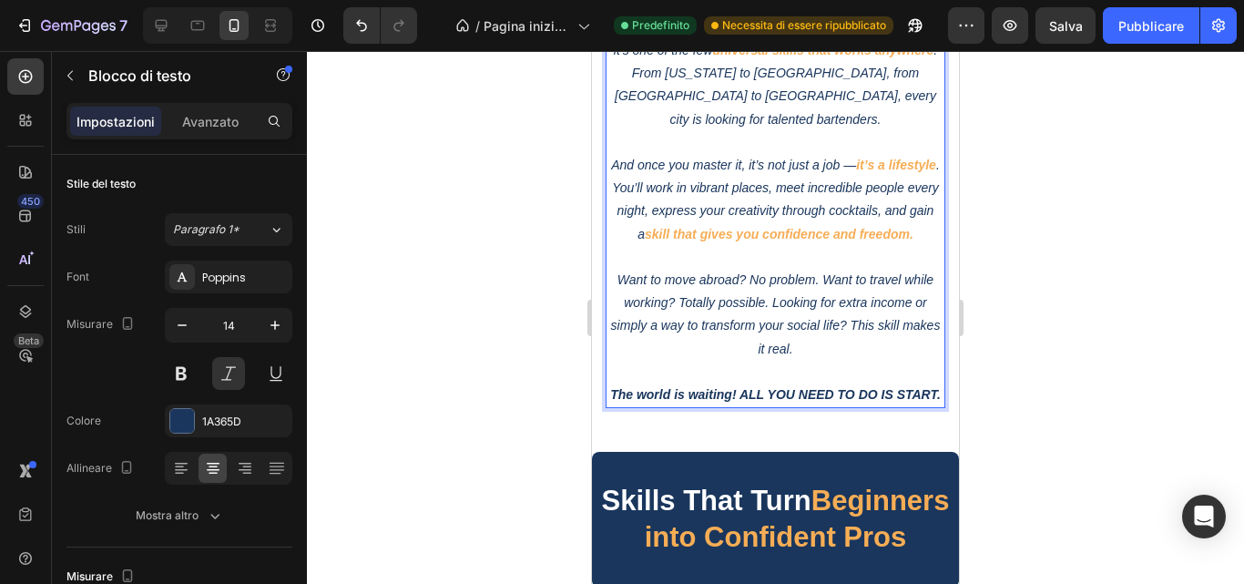
click at [1098, 416] on div at bounding box center [775, 317] width 937 height 533
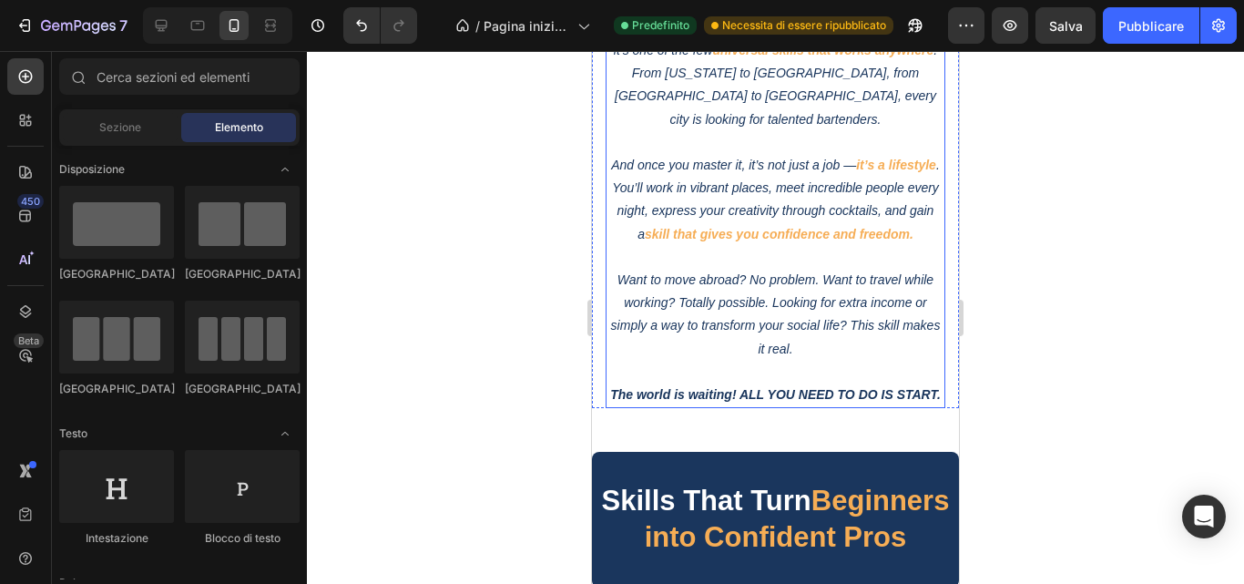
click at [786, 402] on strong "The world is waiting! ALL YOU NEED TO DO IS START." at bounding box center [775, 394] width 330 height 15
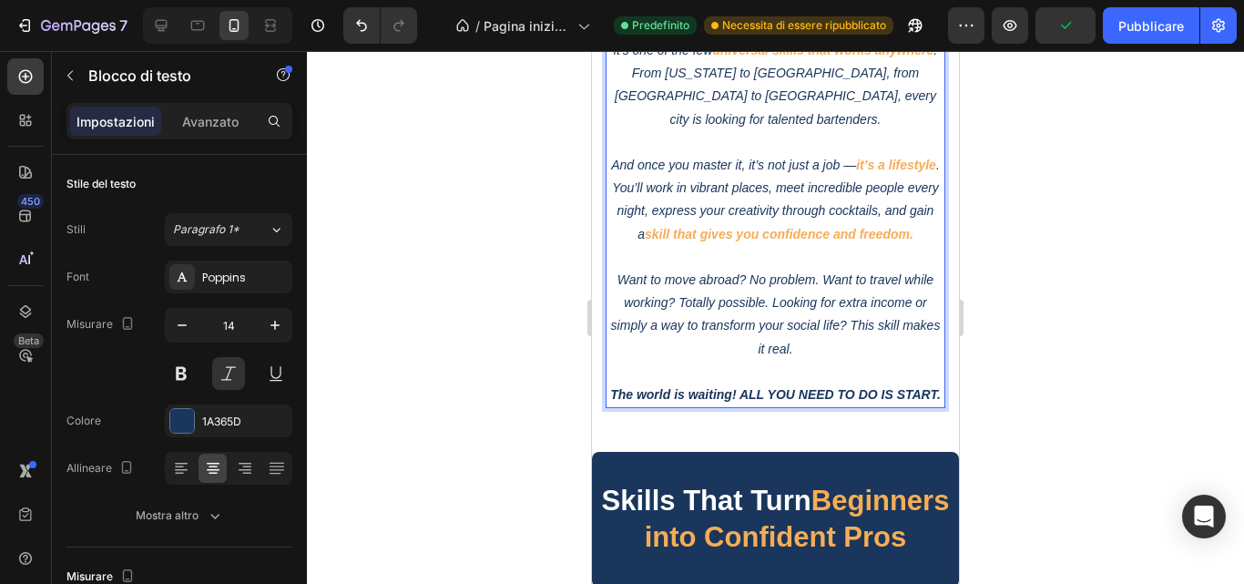
click at [786, 402] on strong "The world is waiting! ALL YOU NEED TO DO IS START." at bounding box center [775, 394] width 330 height 15
click at [815, 402] on strong "The world is waiting! All YOU NEED TO DO IS START." at bounding box center [776, 394] width 322 height 15
click at [823, 402] on strong "The world is waiting! All you NEED TO DO IS START." at bounding box center [774, 394] width 317 height 15
click at [864, 402] on strong "The world is waiting! All you need TO DO IS START." at bounding box center [774, 394] width 311 height 15
click at [864, 402] on strong "The world is waiting! All you need to DO IS START." at bounding box center [775, 394] width 306 height 15
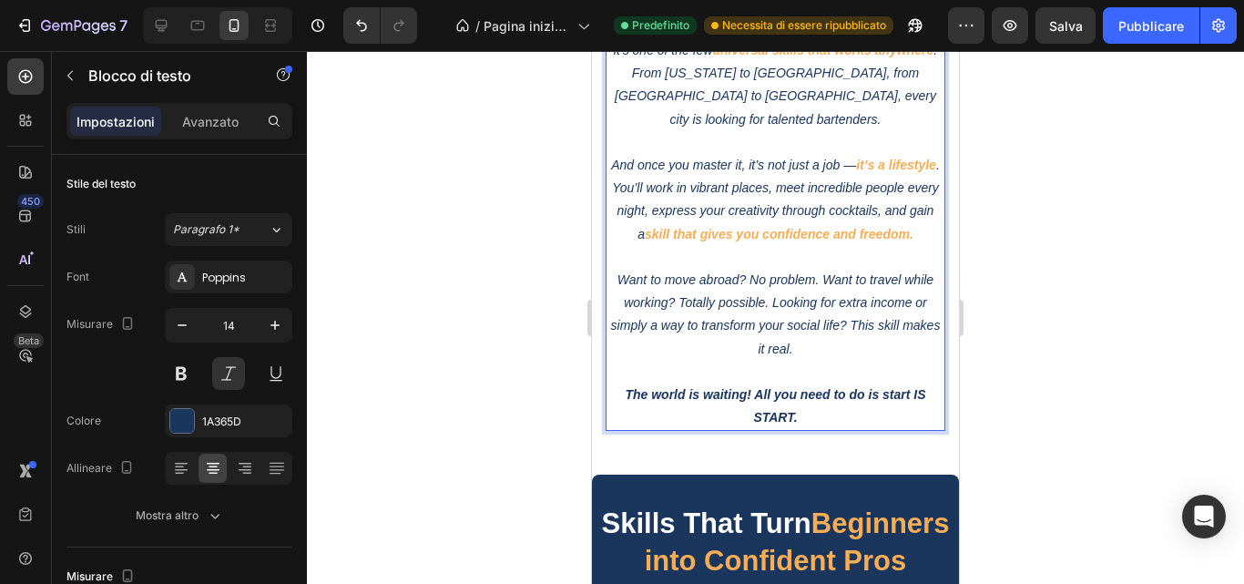
click at [807, 429] on p "The world is waiting! All you need to do is start IS START." at bounding box center [775, 406] width 336 height 46
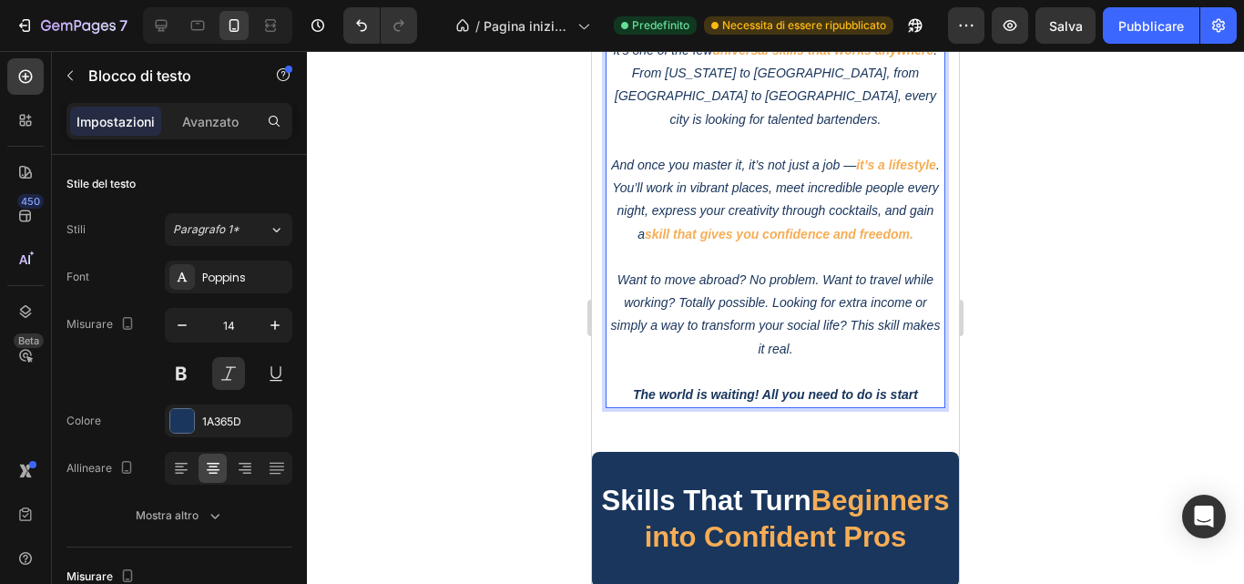
click at [1120, 398] on div at bounding box center [775, 317] width 937 height 533
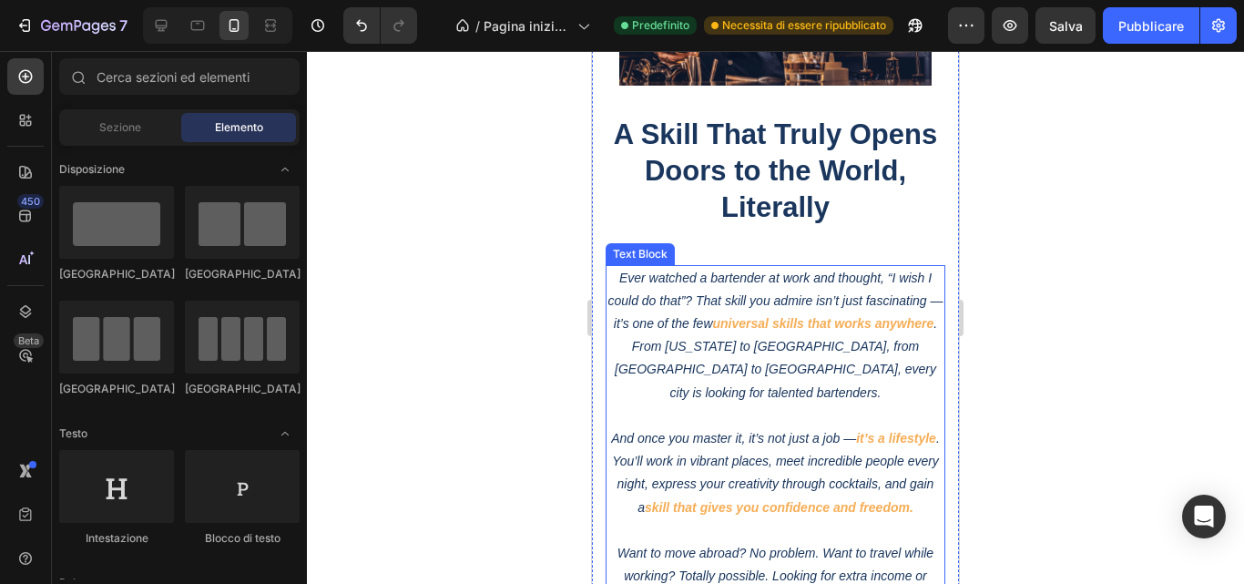
scroll to position [3187, 0]
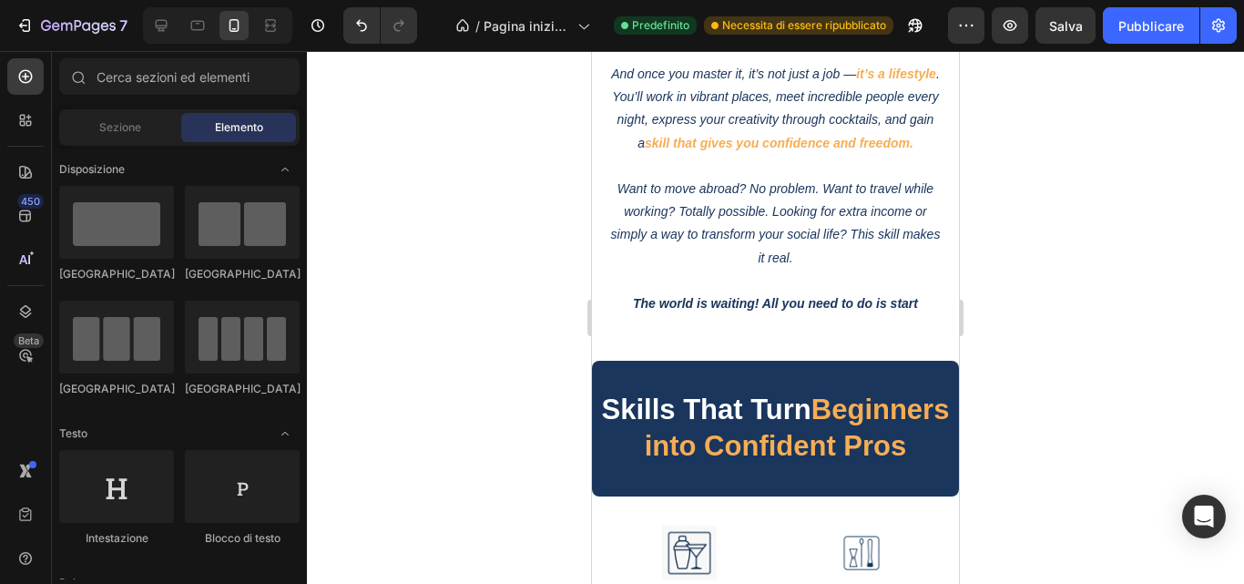
click at [1063, 362] on div at bounding box center [775, 317] width 937 height 533
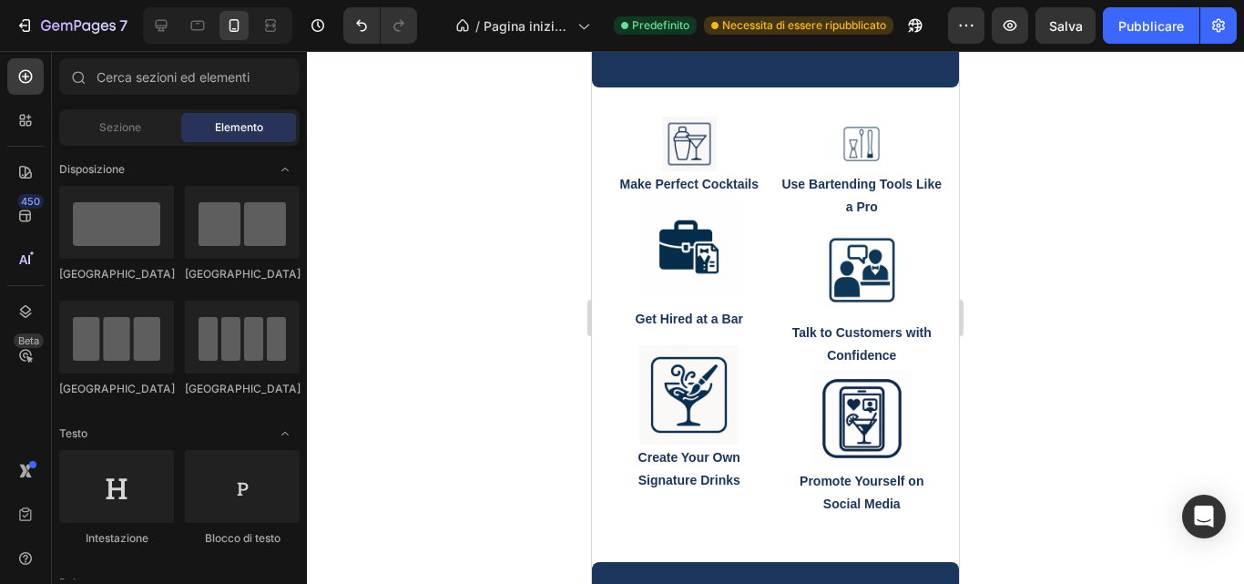
scroll to position [4006, 0]
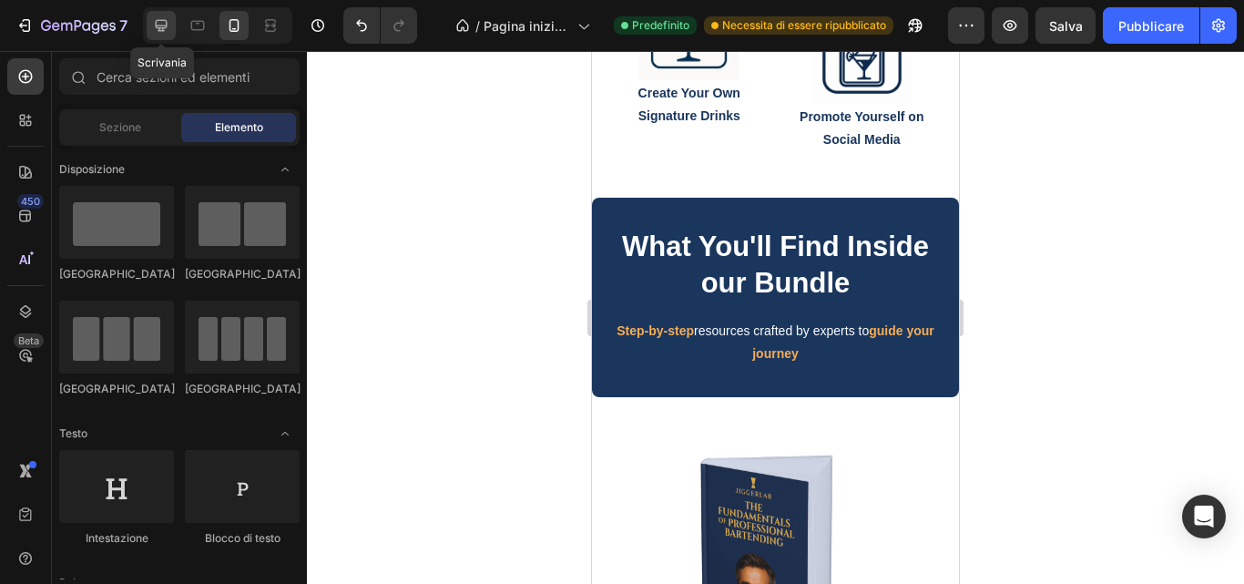
click at [167, 16] on icon at bounding box center [161, 25] width 18 height 18
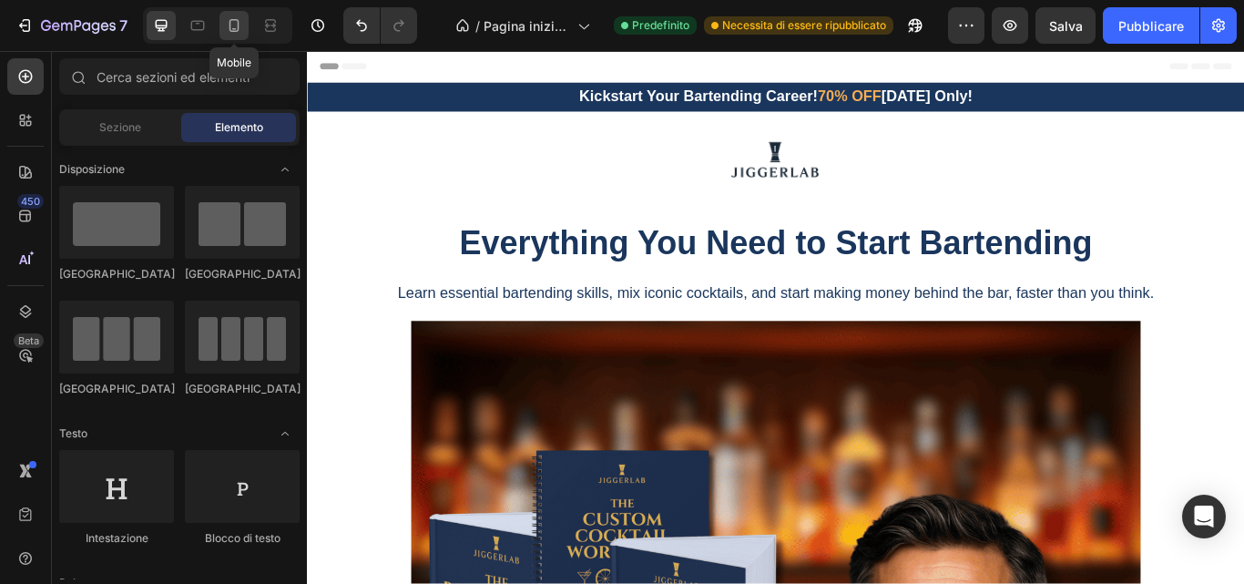
click at [238, 22] on icon at bounding box center [234, 25] width 10 height 13
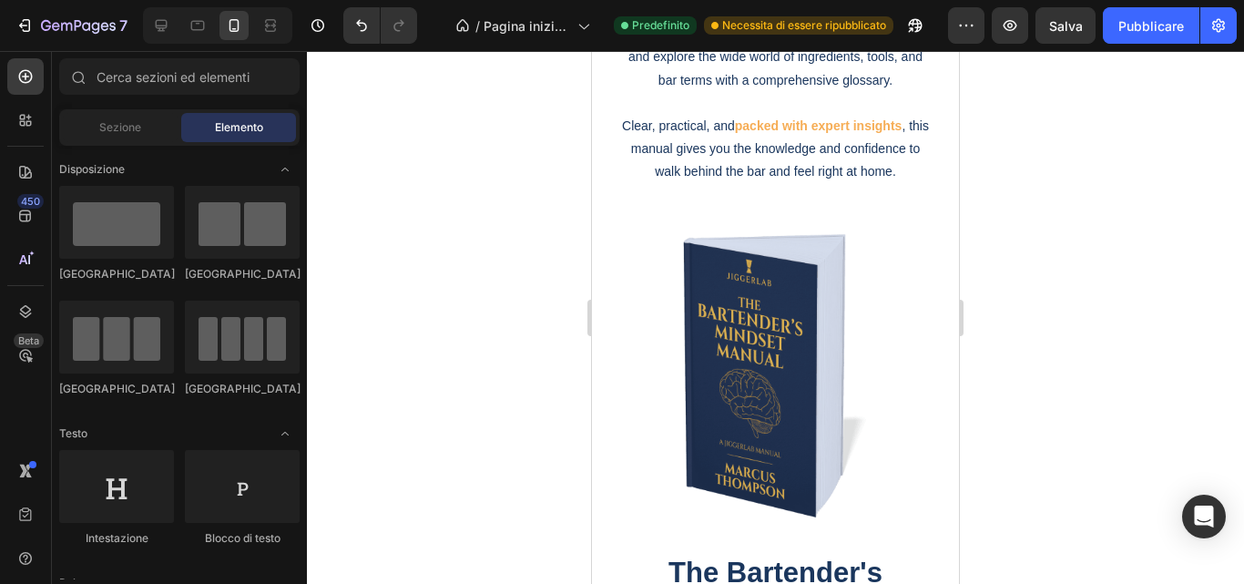
scroll to position [5190, 0]
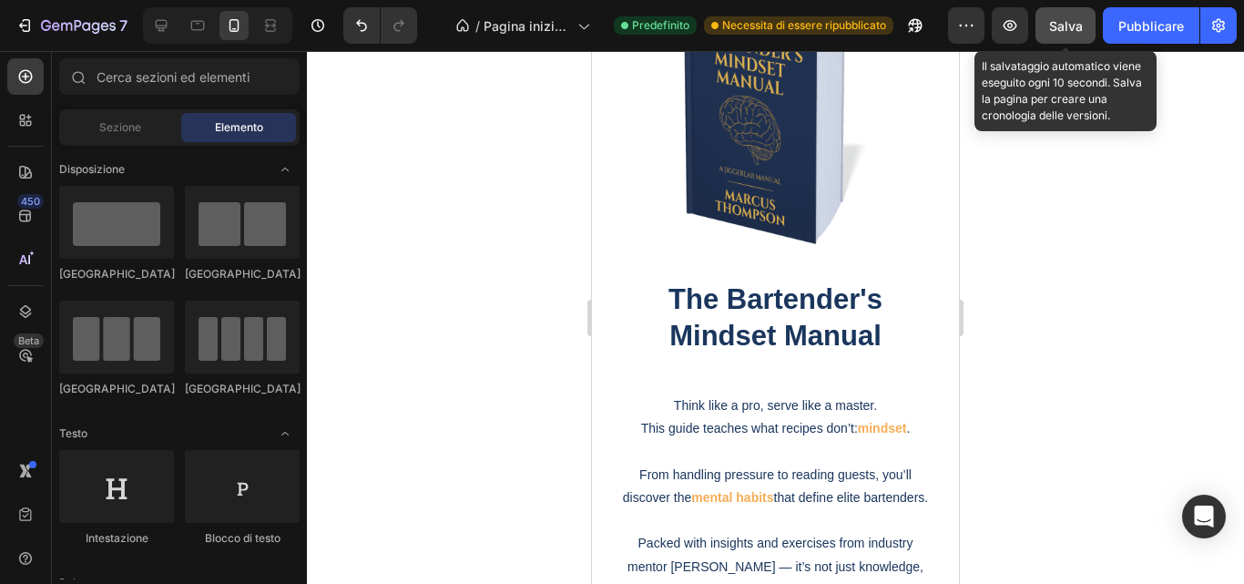
click at [1050, 21] on font "Salva" at bounding box center [1066, 25] width 34 height 15
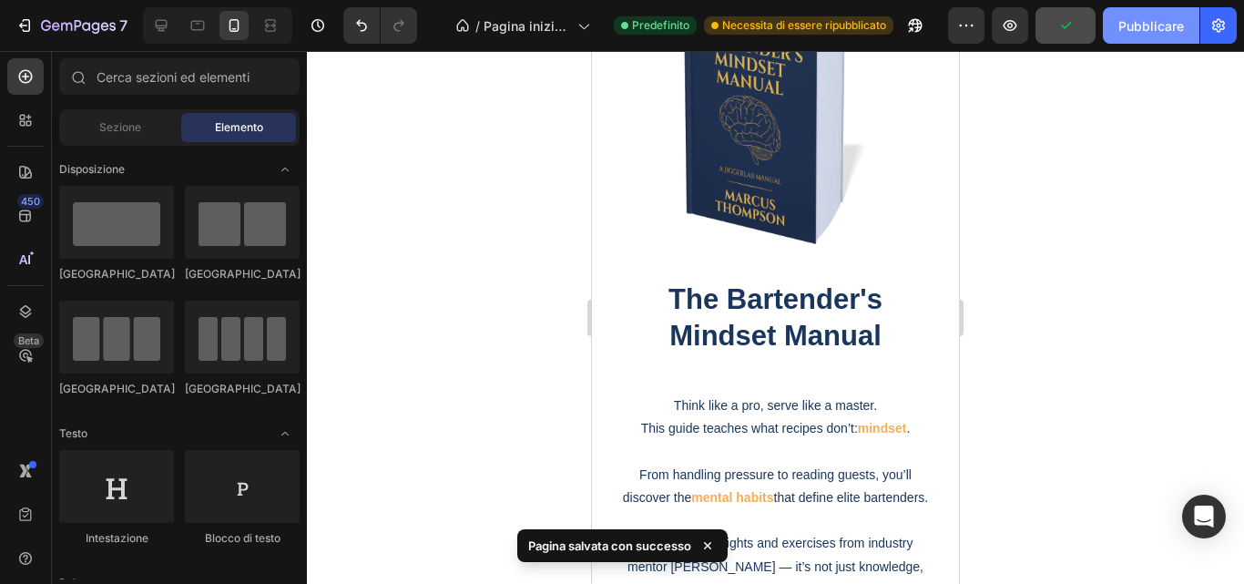
click at [1179, 34] on font "Pubblicare" at bounding box center [1151, 25] width 66 height 19
